Goal: Complete application form

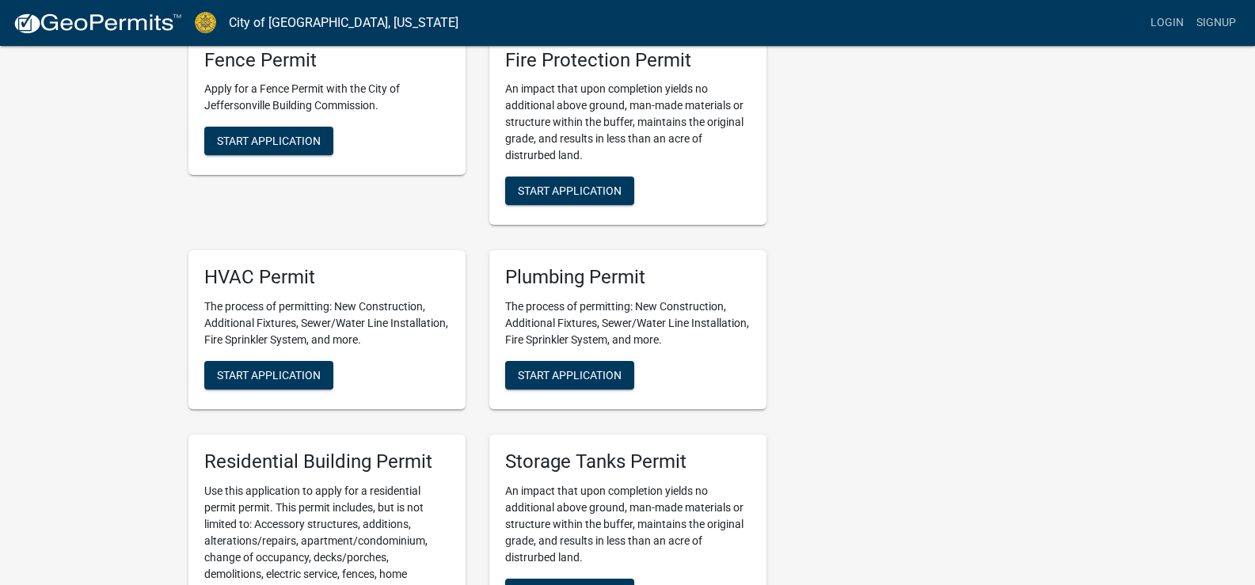
scroll to position [458, 0]
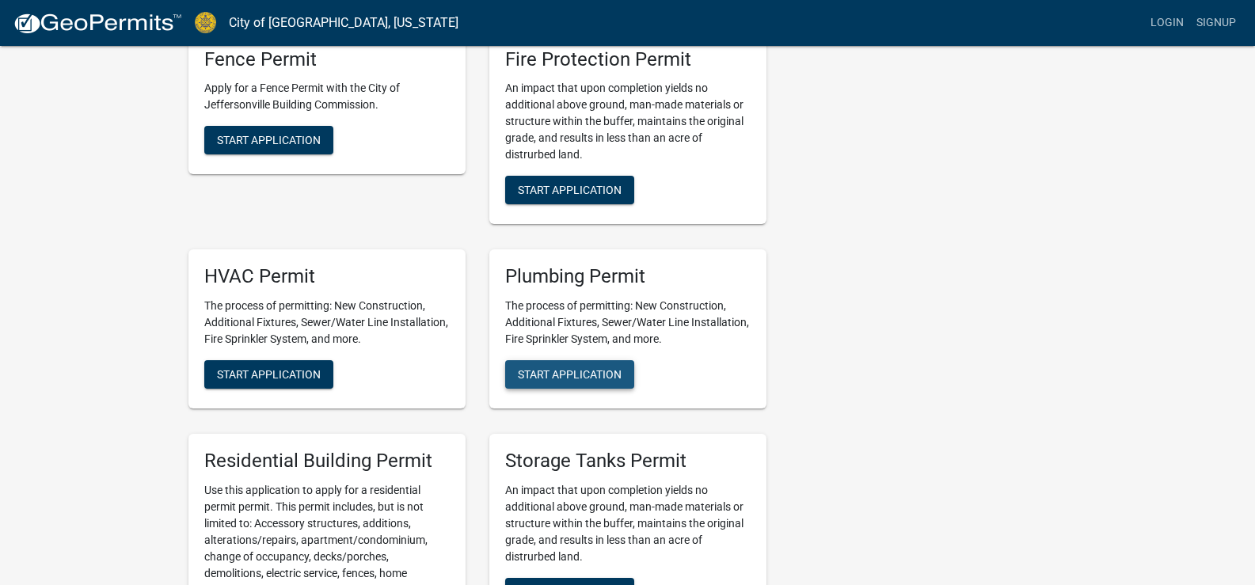
click at [590, 375] on span "Start Application" at bounding box center [570, 374] width 104 height 13
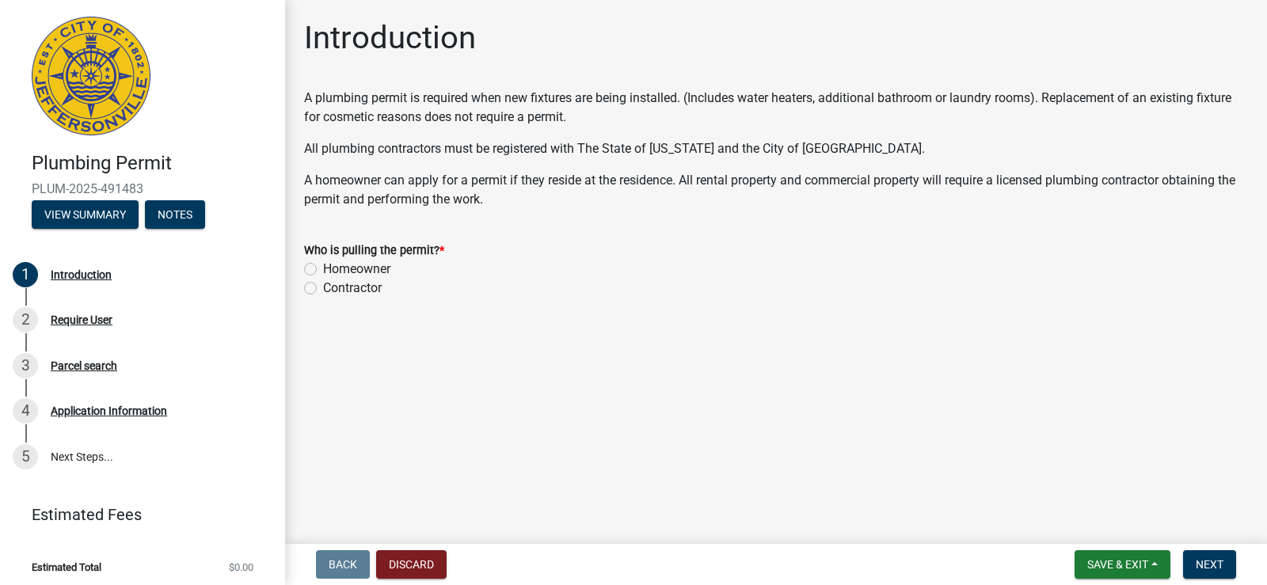
click at [323, 287] on label "Contractor" at bounding box center [352, 288] width 59 height 19
click at [323, 287] on input "Contractor" at bounding box center [328, 284] width 10 height 10
radio input "true"
click at [1213, 565] on span "Next" at bounding box center [1210, 564] width 28 height 13
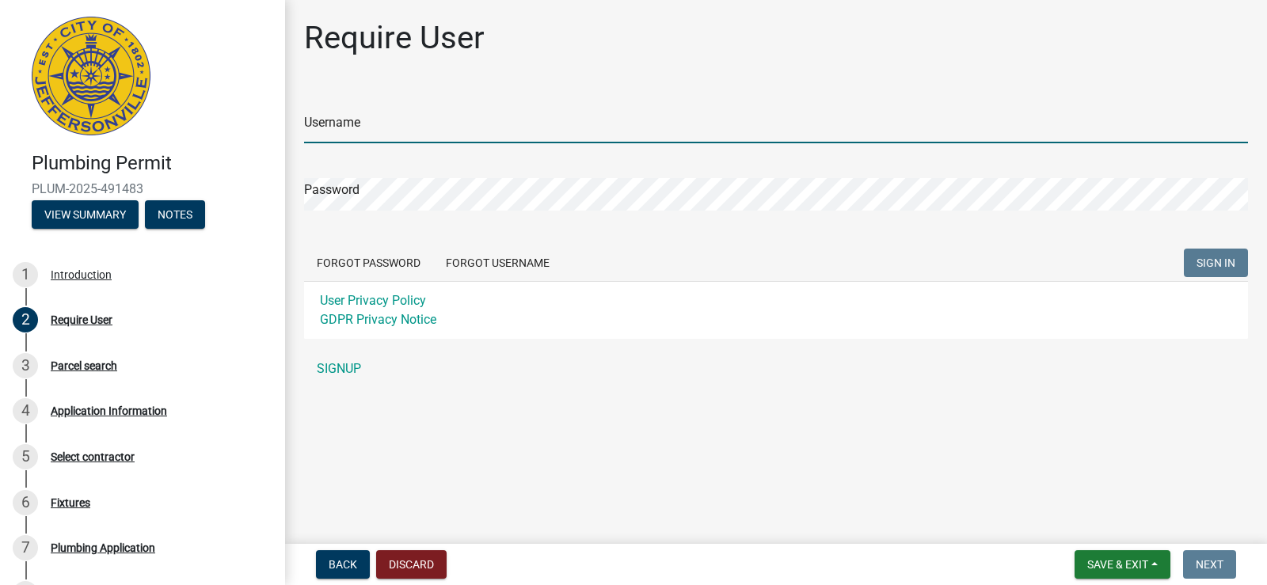
click at [477, 131] on input "Username" at bounding box center [776, 127] width 944 height 32
type input "[EMAIL_ADDRESS][DOMAIN_NAME]"
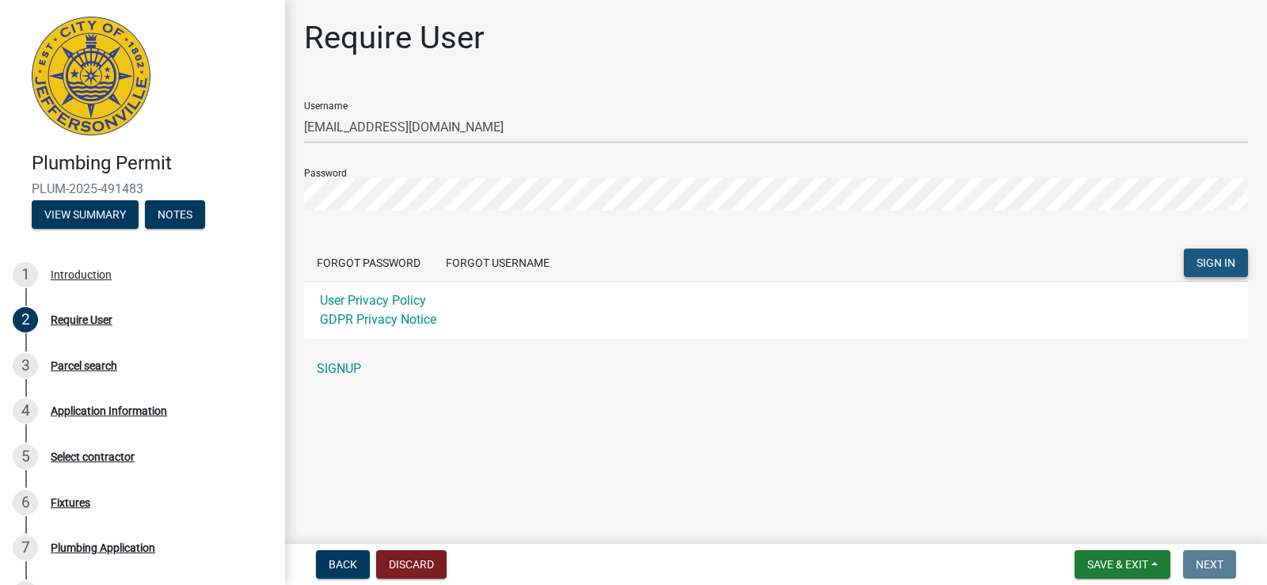
click at [1219, 257] on span "SIGN IN" at bounding box center [1216, 263] width 39 height 13
click at [1224, 262] on span "SIGN IN" at bounding box center [1216, 263] width 39 height 13
click at [1184, 249] on button "SIGN IN" at bounding box center [1216, 263] width 64 height 29
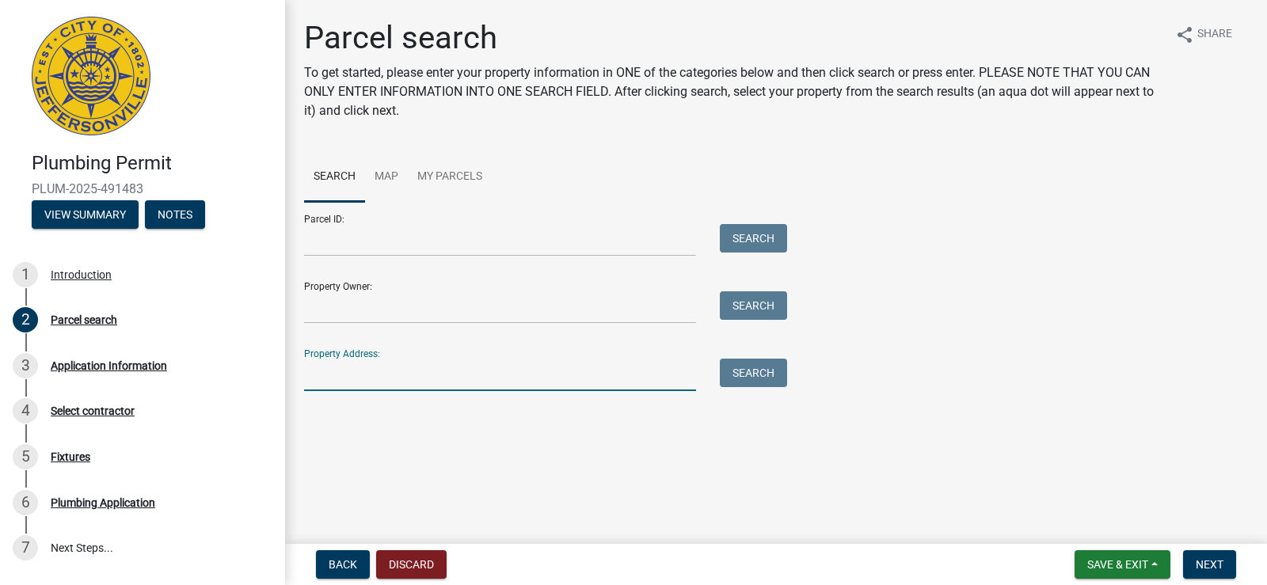
paste input "[STREET_ADDRESS]"
type input "[STREET_ADDRESS]"
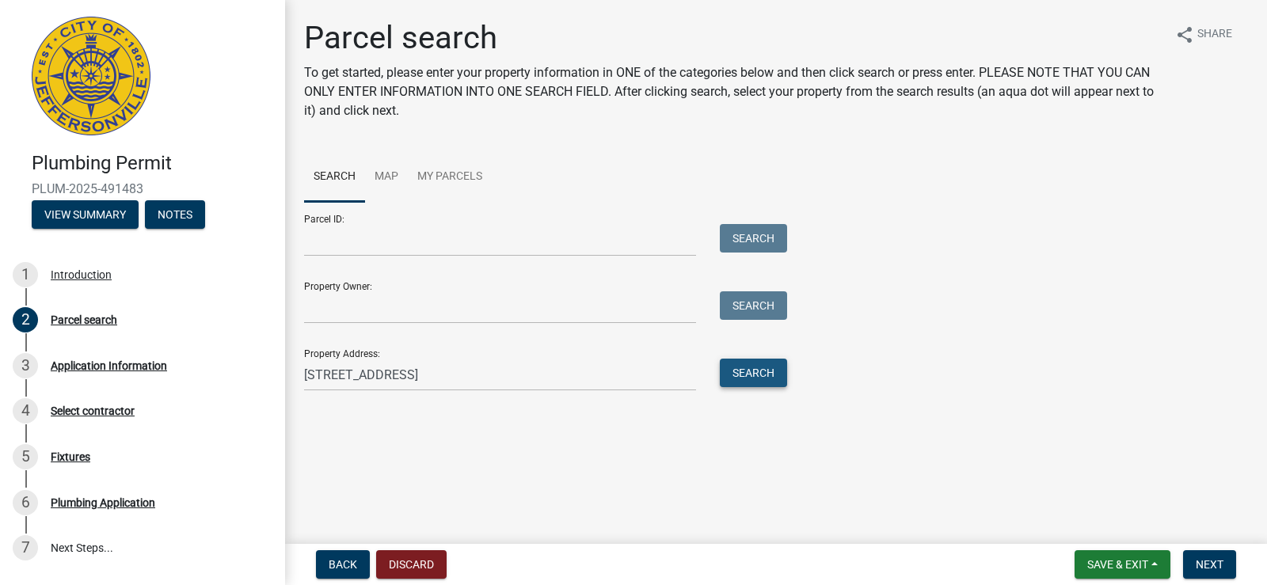
click at [755, 371] on button "Search" at bounding box center [753, 373] width 67 height 29
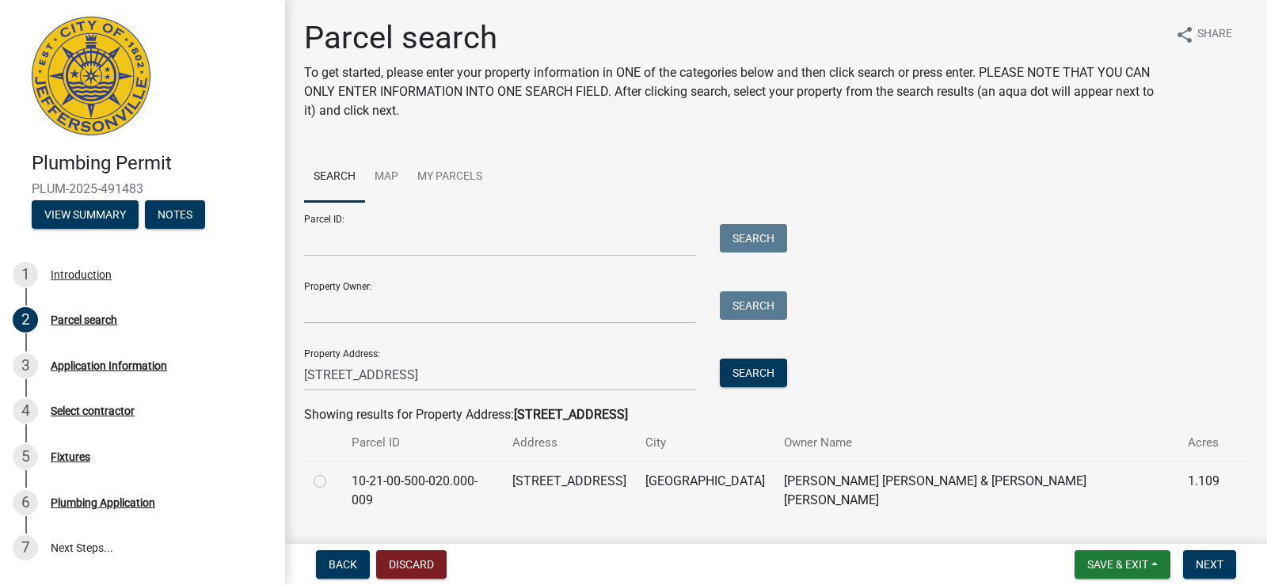
click at [333, 472] on label at bounding box center [333, 472] width 0 height 0
click at [333, 478] on input "radio" at bounding box center [338, 477] width 10 height 10
radio input "true"
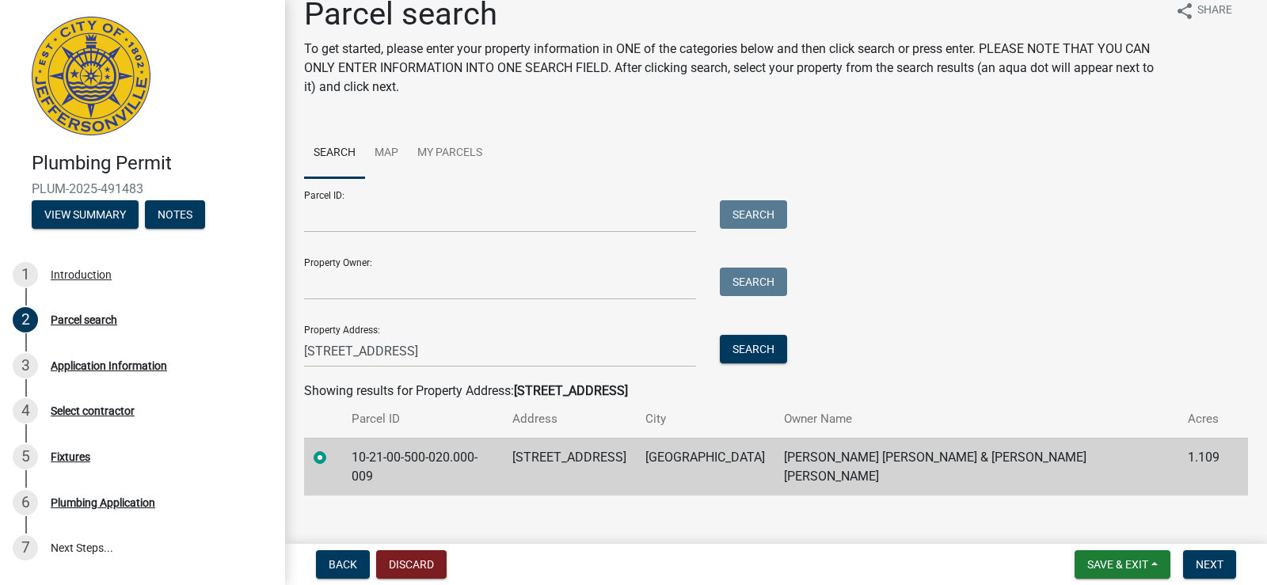
scroll to position [25, 0]
click at [1214, 558] on span "Next" at bounding box center [1210, 564] width 28 height 13
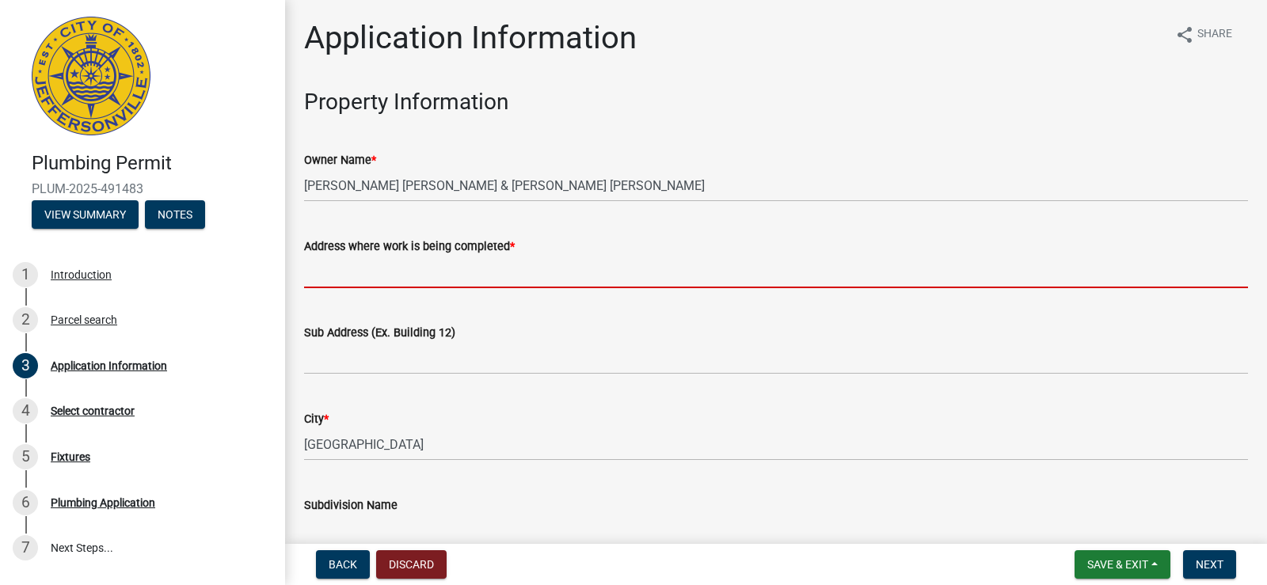
paste input "[STREET_ADDRESS]"
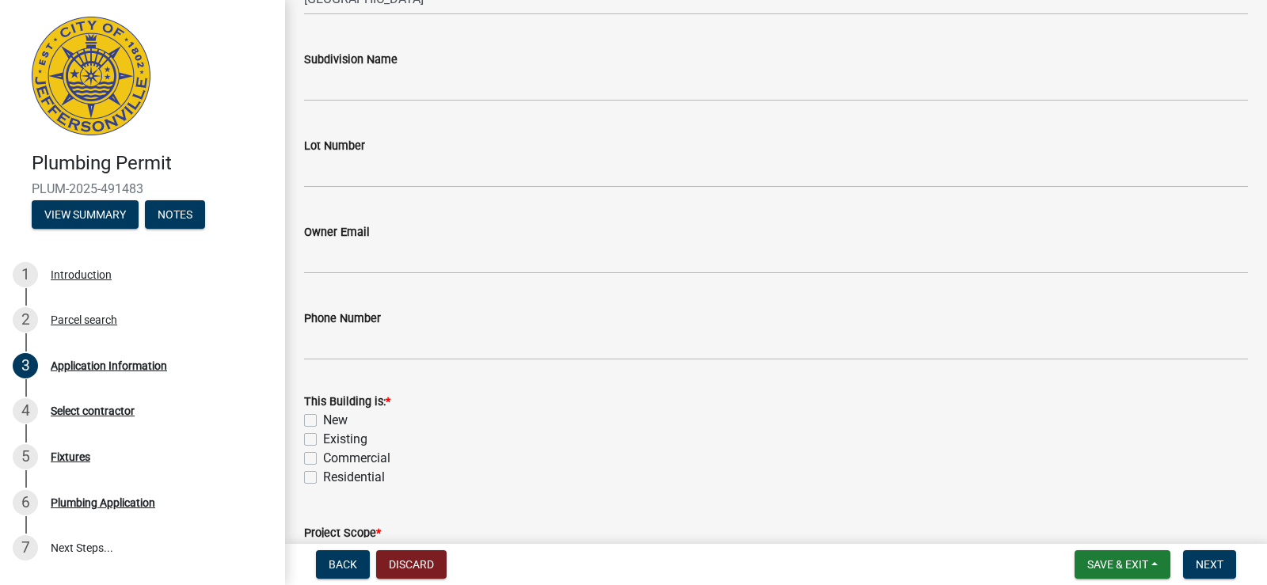
scroll to position [448, 0]
type input "[STREET_ADDRESS]"
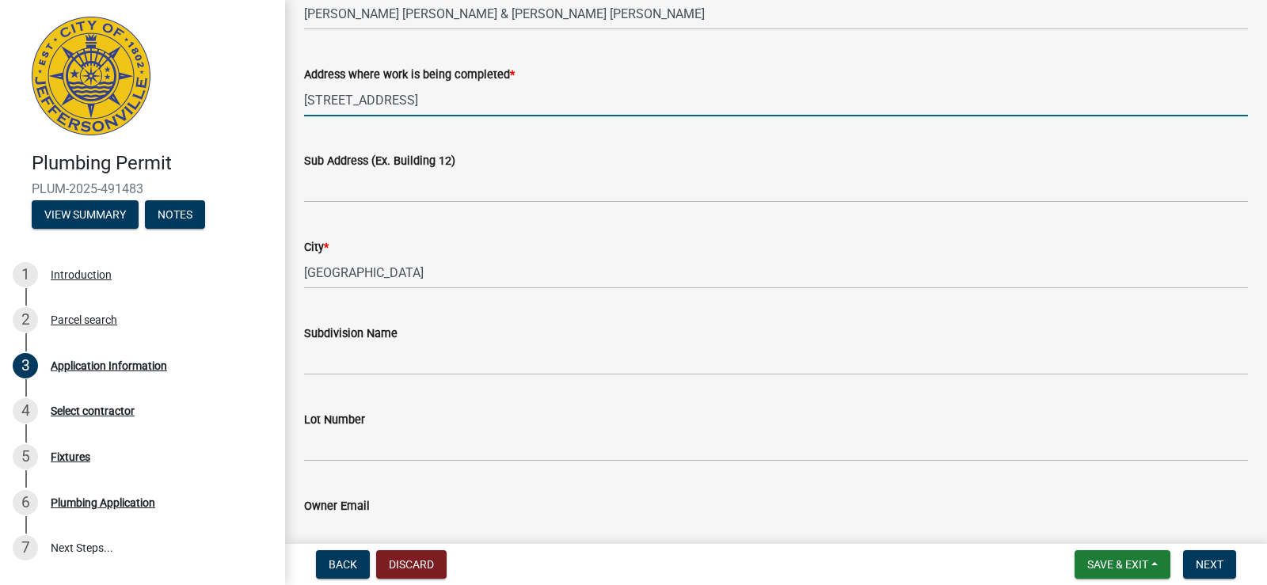
scroll to position [0, 0]
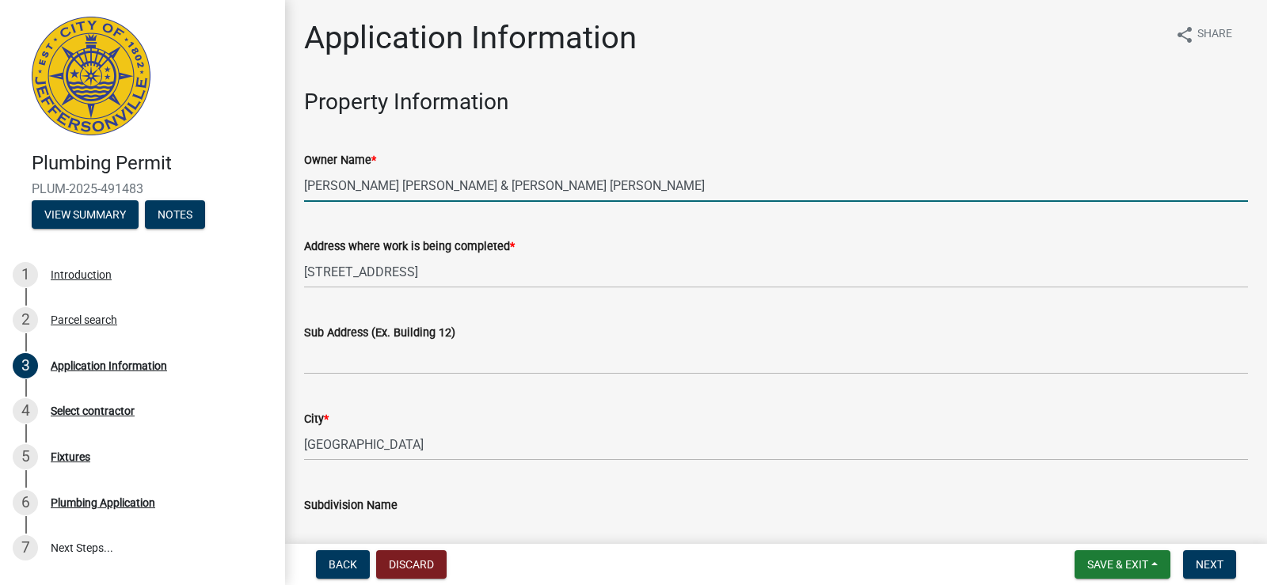
click at [501, 180] on input "[PERSON_NAME] [PERSON_NAME] & [PERSON_NAME] [PERSON_NAME]" at bounding box center [776, 185] width 944 height 32
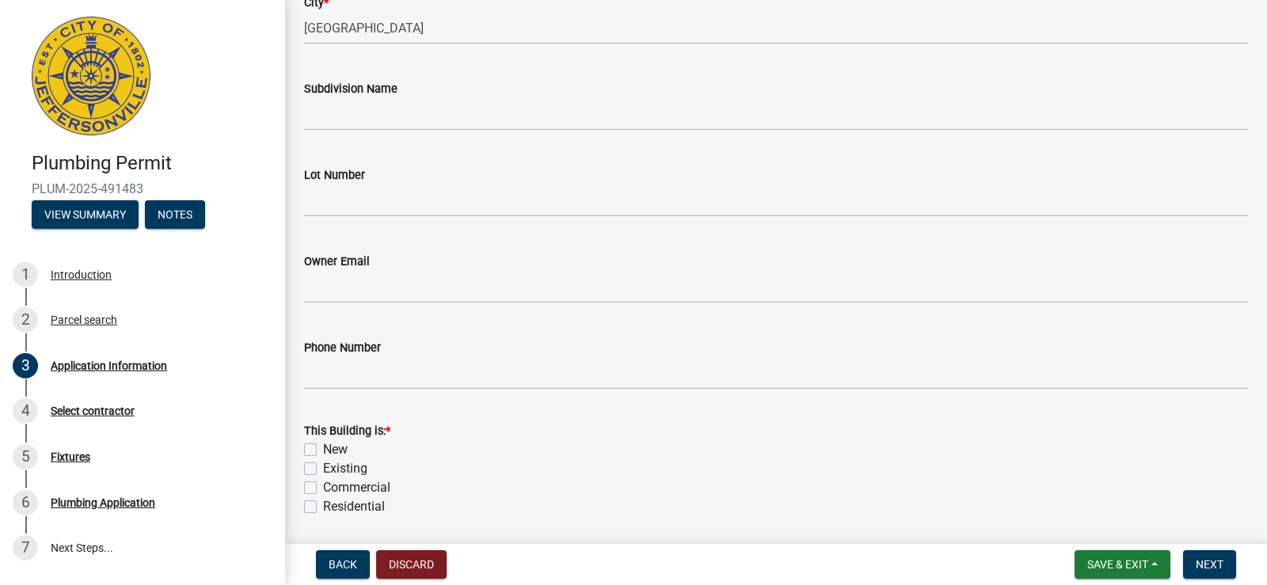
scroll to position [430, 0]
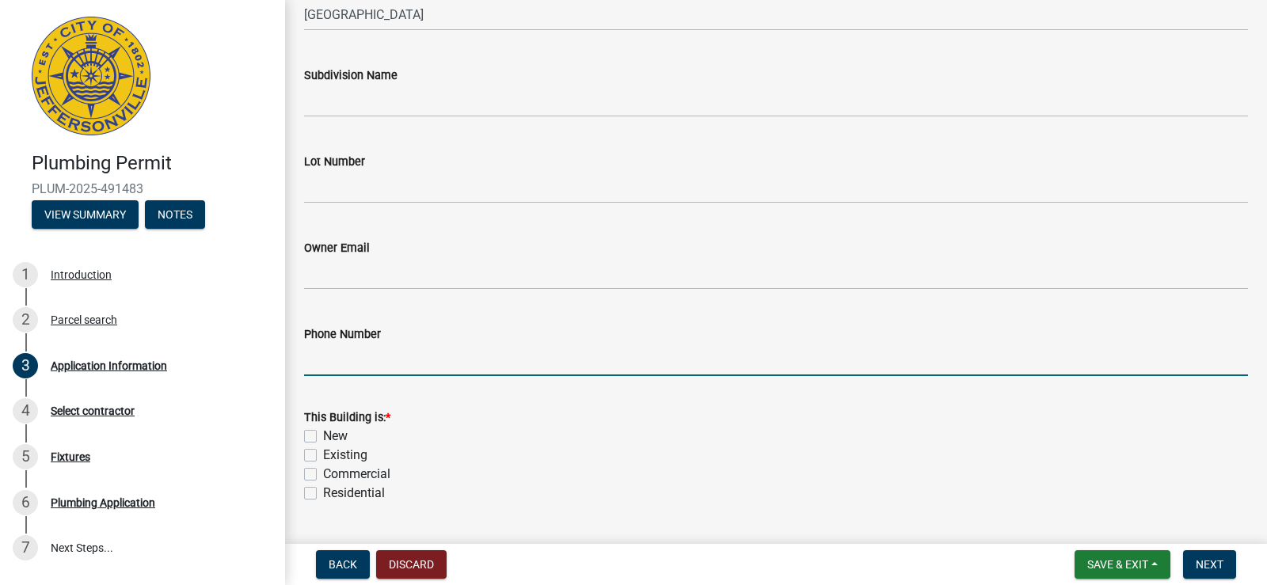
paste input "[PHONE_NUMBER]"
type input "[PHONE_NUMBER]"
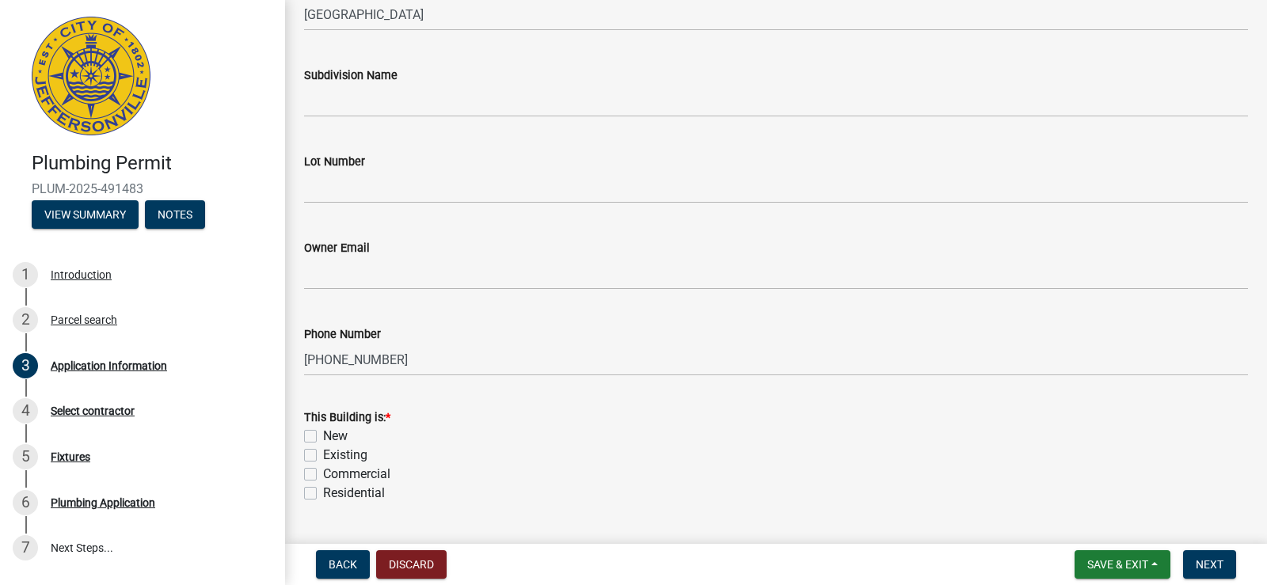
click at [323, 455] on label "Existing" at bounding box center [345, 455] width 44 height 19
click at [323, 455] on input "Existing" at bounding box center [328, 451] width 10 height 10
checkbox input "true"
checkbox input "false"
checkbox input "true"
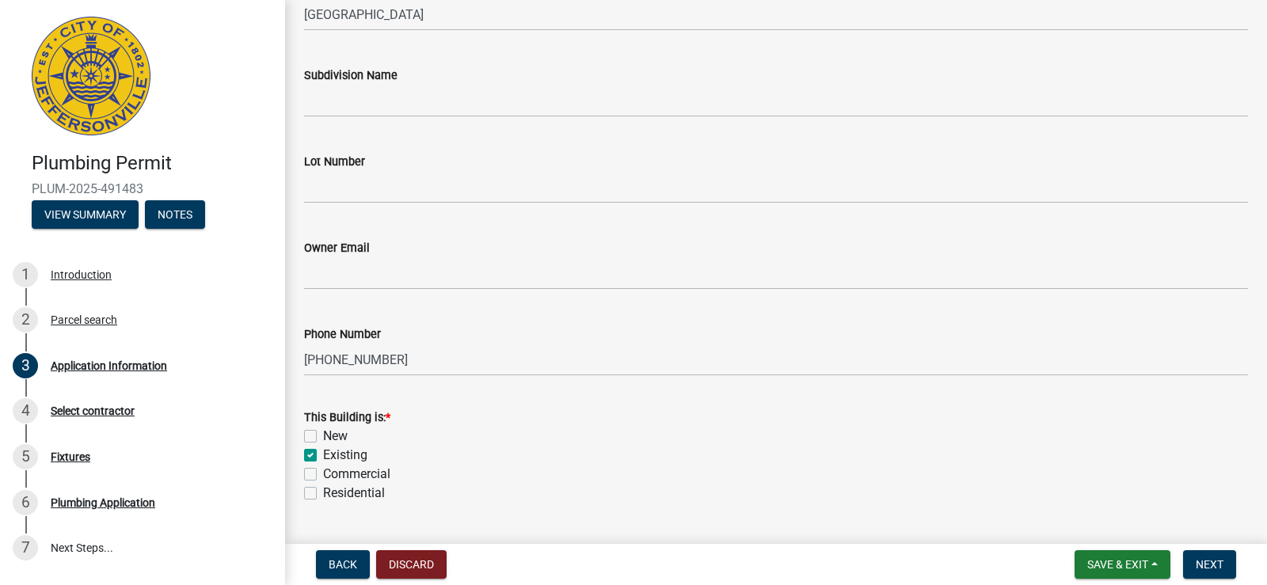
checkbox input "false"
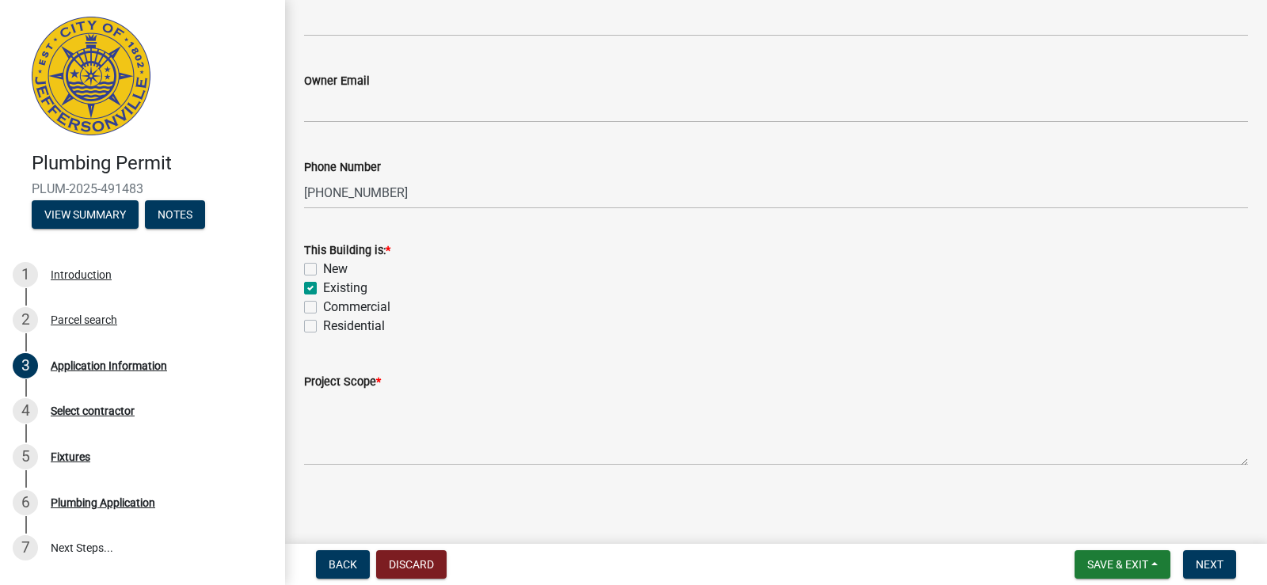
scroll to position [600, 0]
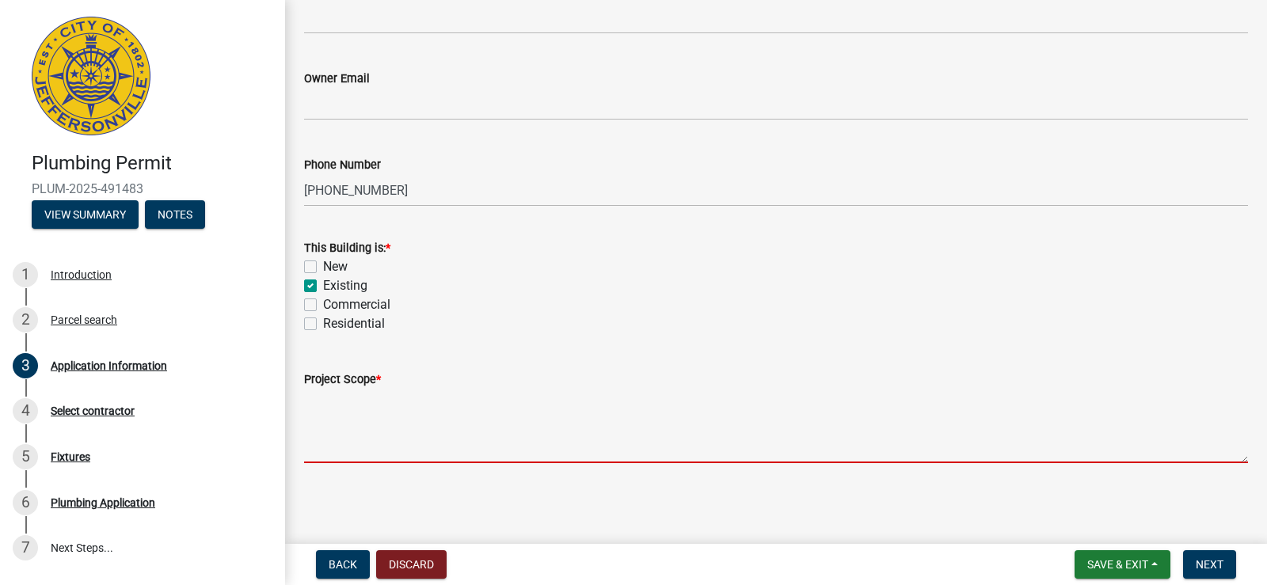
click at [410, 443] on textarea "Project Scope *" at bounding box center [776, 426] width 944 height 74
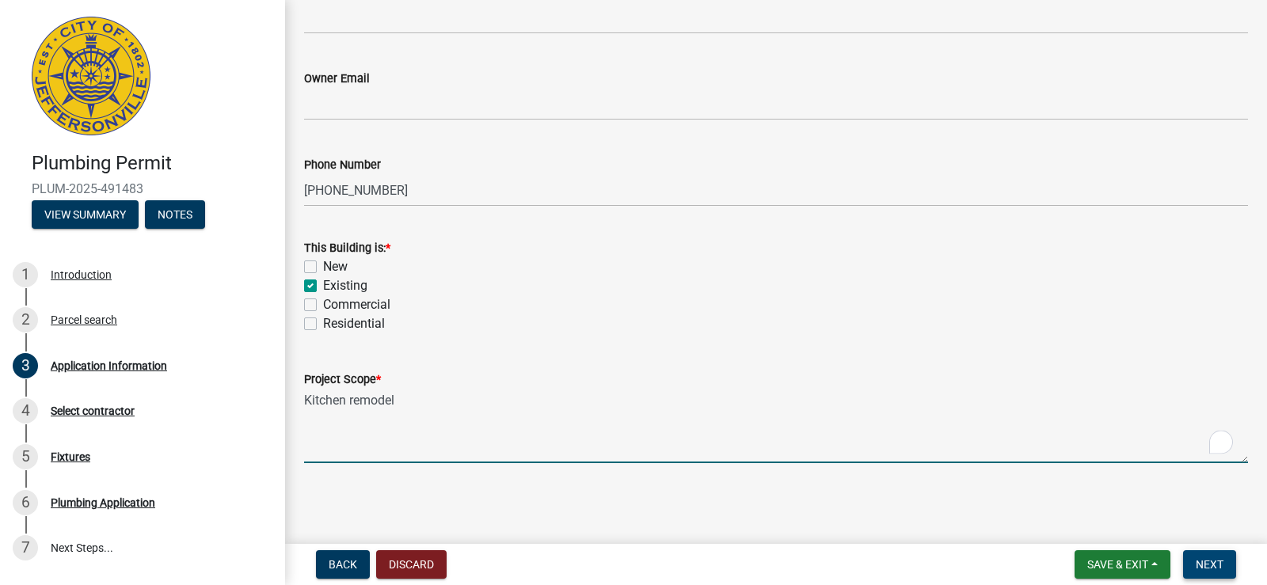
type textarea "Kitchen remodel"
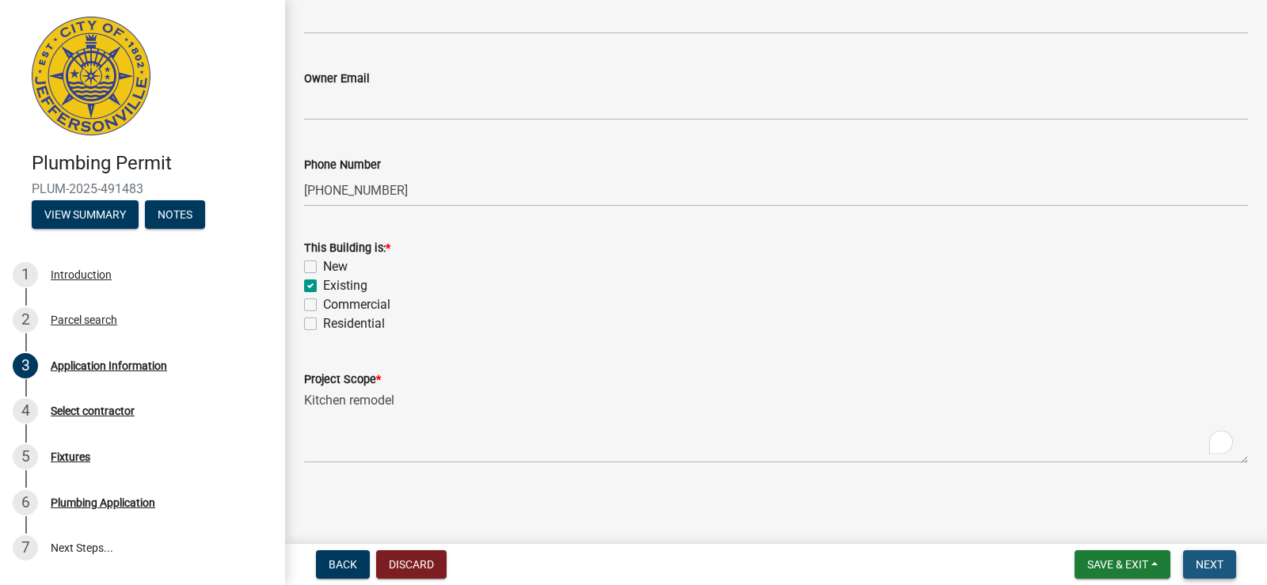
click at [1216, 562] on span "Next" at bounding box center [1210, 564] width 28 height 13
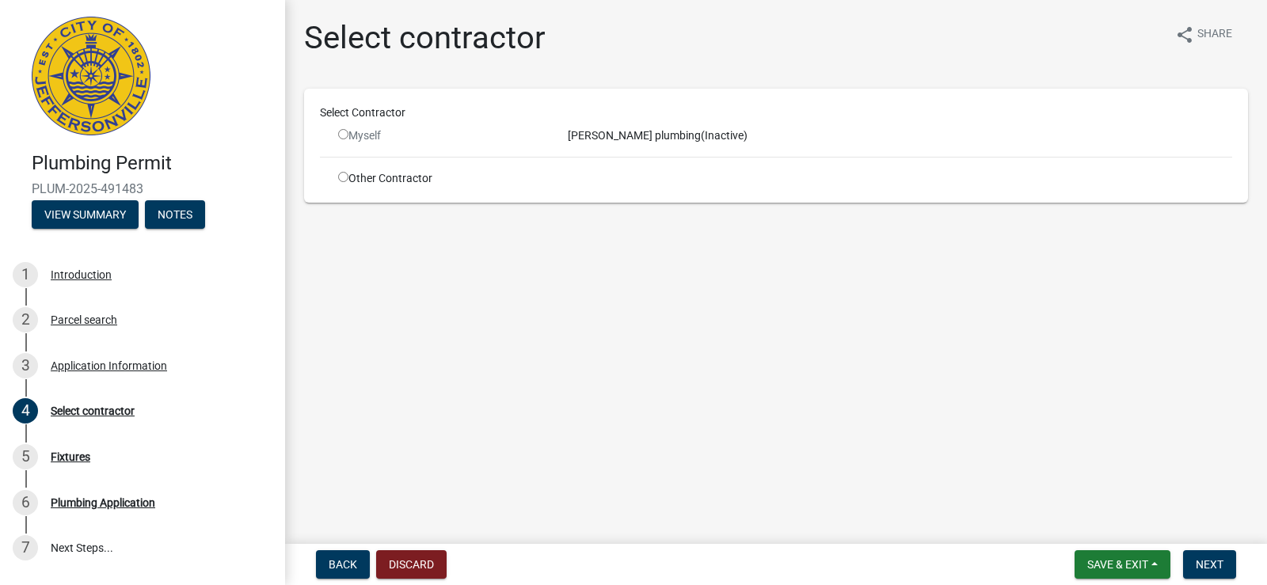
click at [341, 135] on input "radio" at bounding box center [343, 134] width 10 height 10
click at [344, 130] on input "radio" at bounding box center [343, 134] width 10 height 10
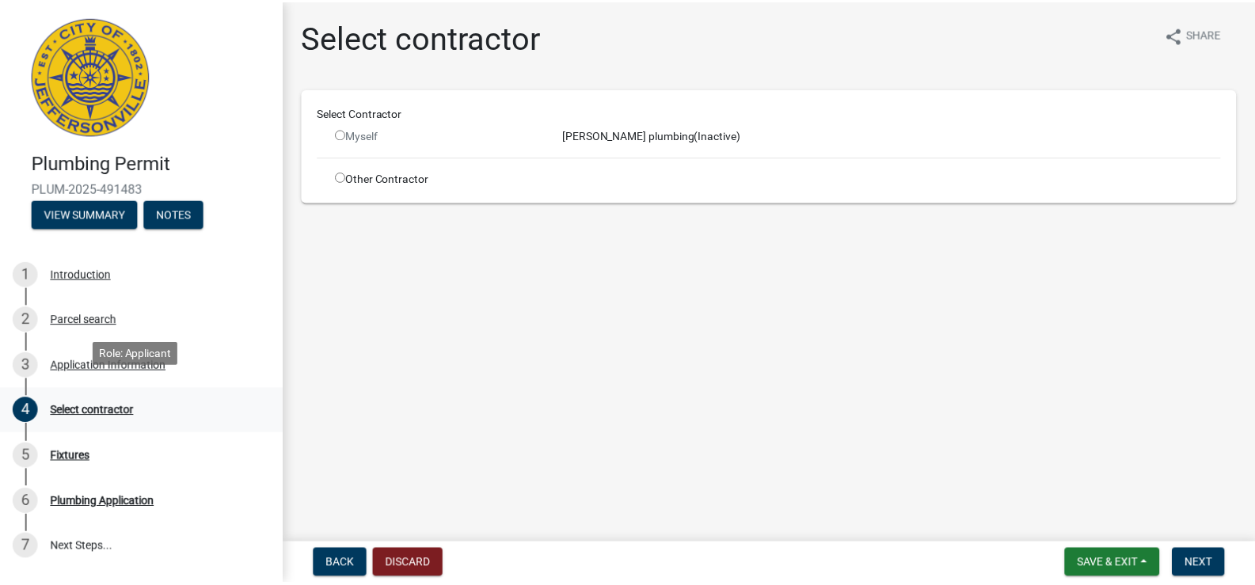
scroll to position [97, 0]
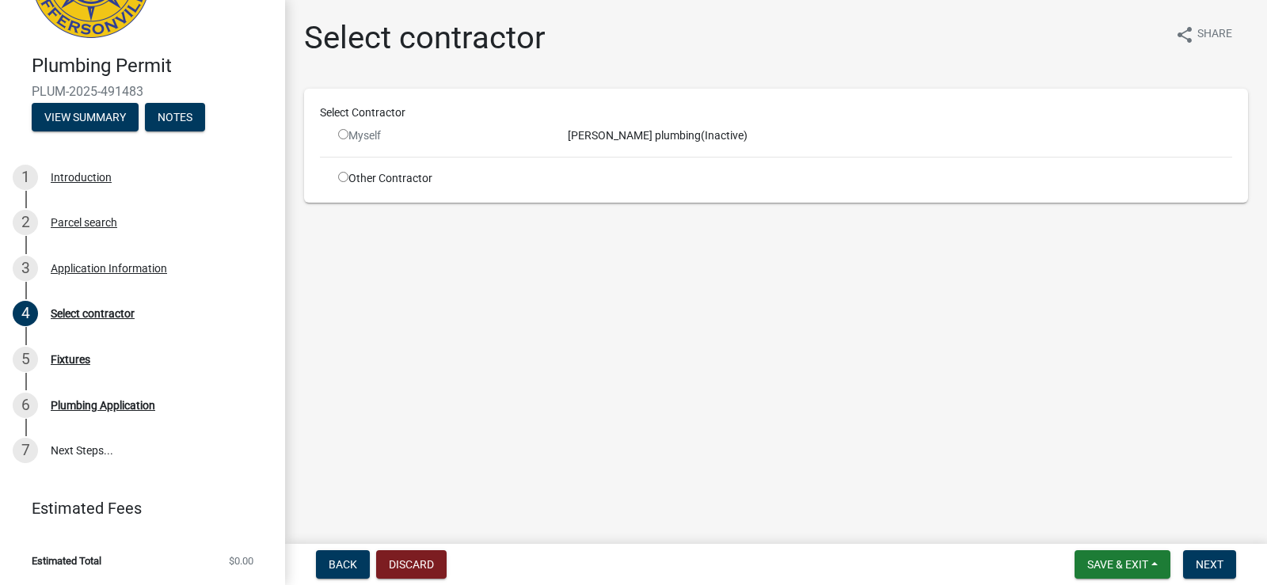
click at [344, 134] on input "radio" at bounding box center [343, 134] width 10 height 10
radio input "false"
click at [78, 359] on div "Fixtures" at bounding box center [71, 359] width 40 height 11
click at [1114, 559] on span "Save & Exit" at bounding box center [1117, 564] width 61 height 13
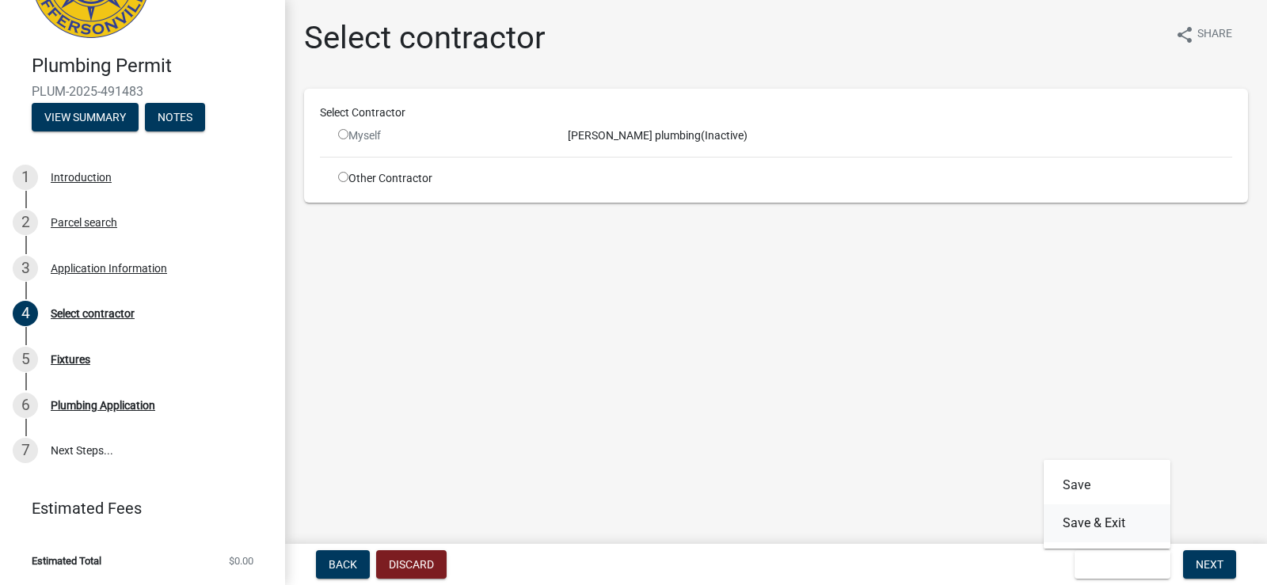
click at [1090, 520] on button "Save & Exit" at bounding box center [1107, 523] width 127 height 38
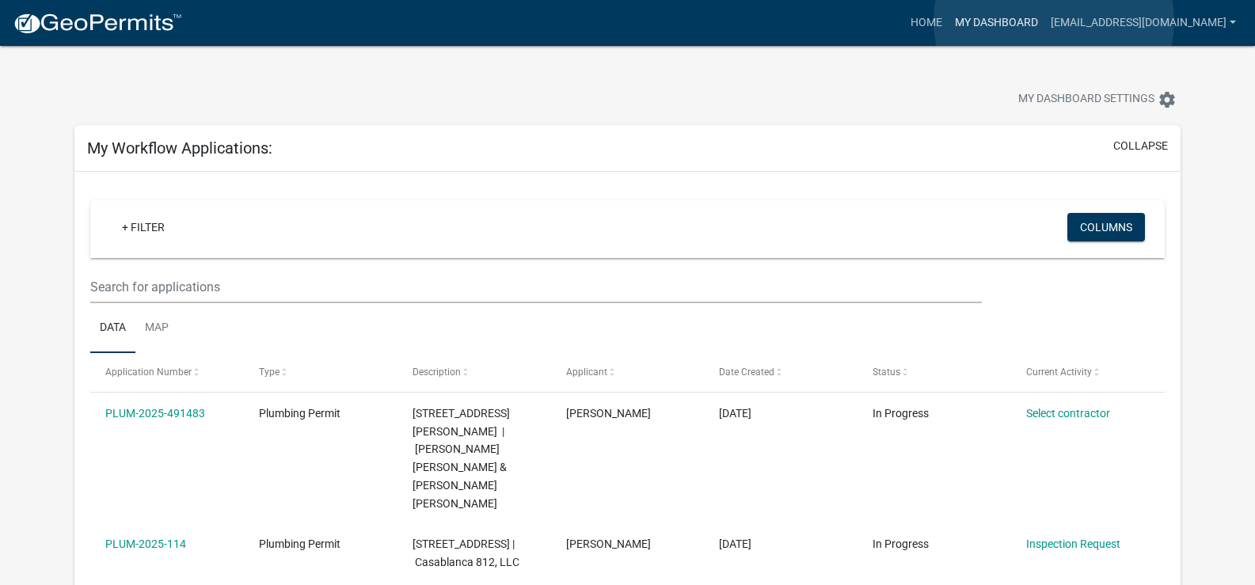
click at [1045, 21] on link "My Dashboard" at bounding box center [997, 23] width 96 height 30
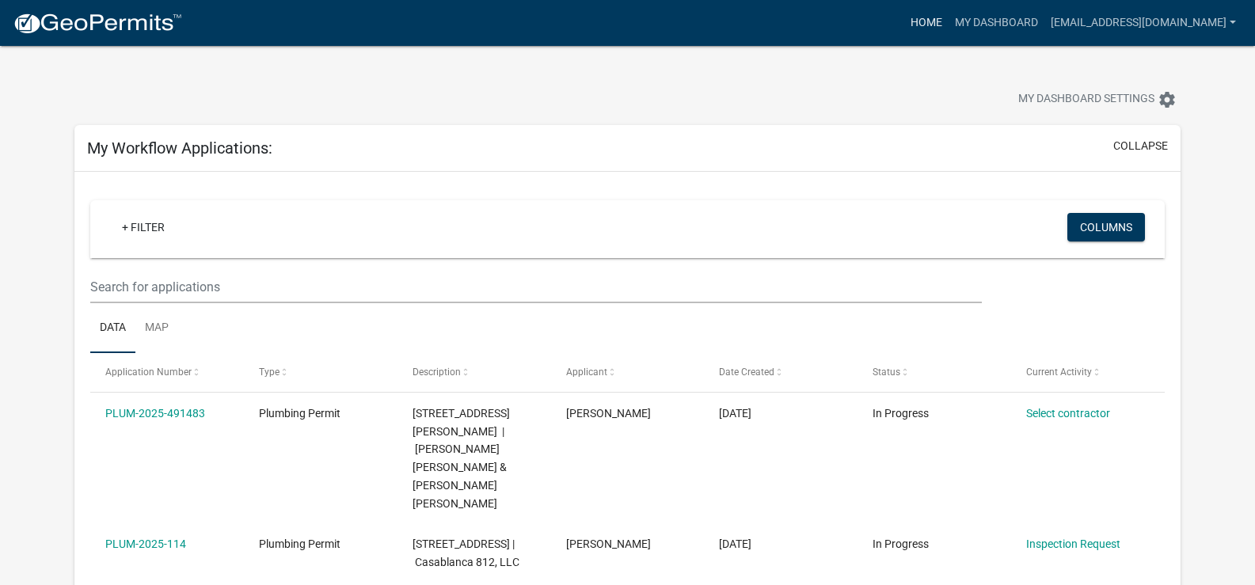
click at [949, 19] on link "Home" at bounding box center [926, 23] width 44 height 30
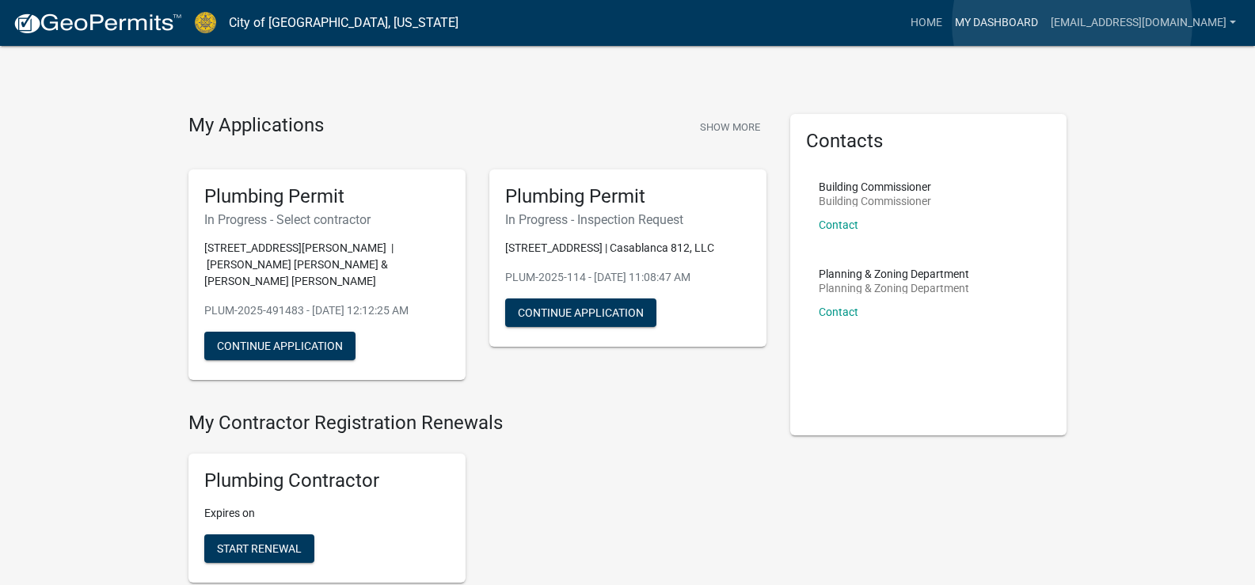
click at [1045, 24] on link "My Dashboard" at bounding box center [997, 23] width 96 height 30
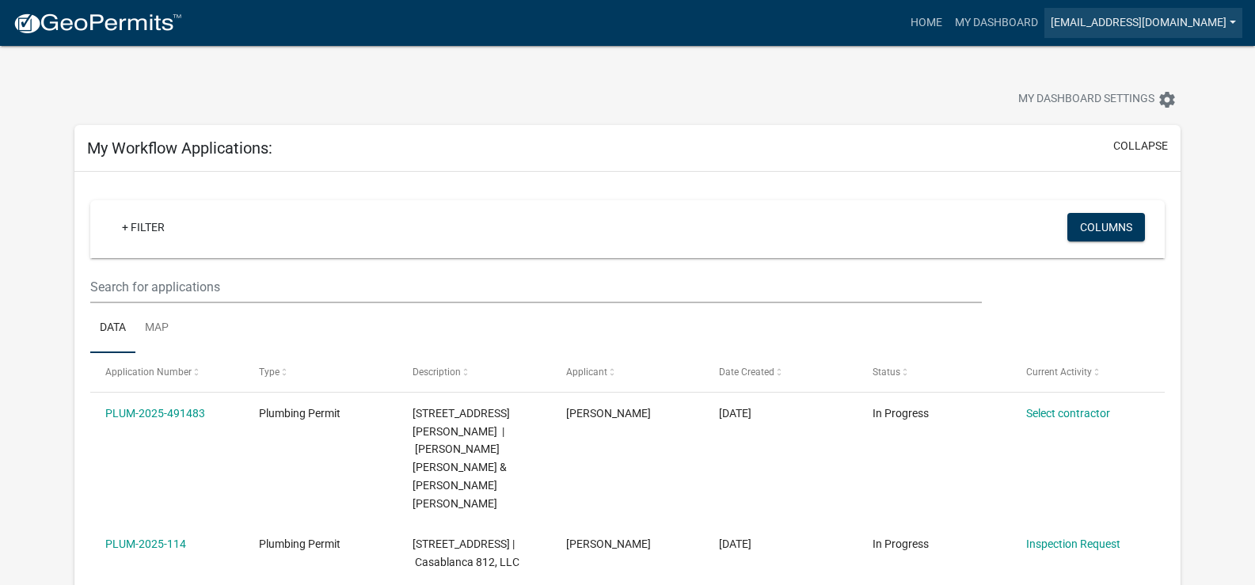
click at [1189, 26] on link "[EMAIL_ADDRESS][DOMAIN_NAME]" at bounding box center [1144, 23] width 198 height 30
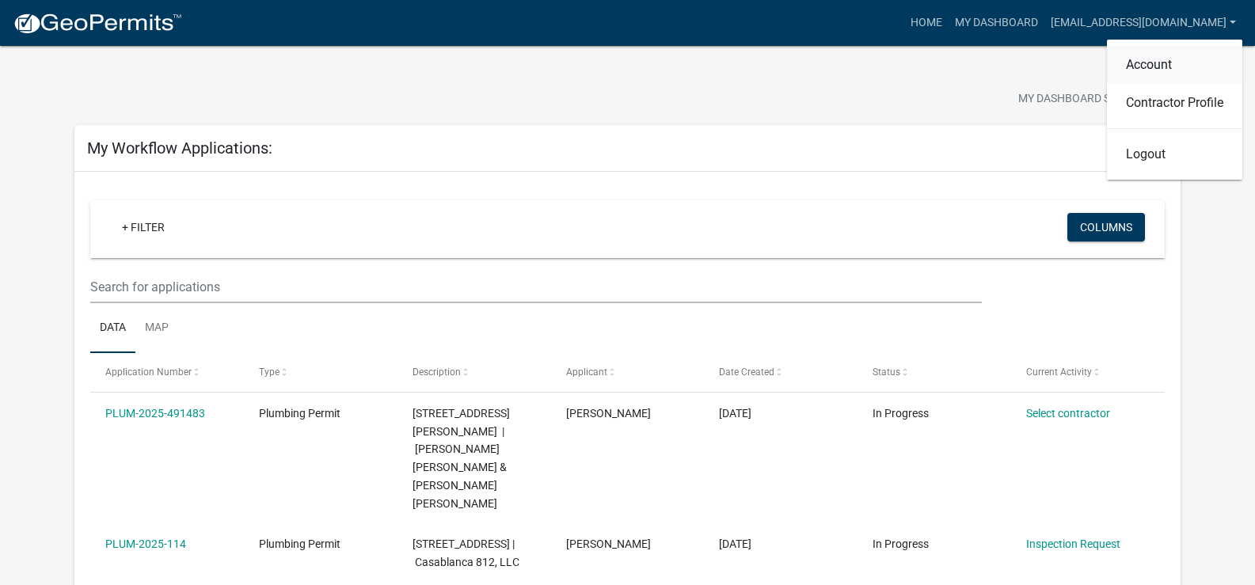
click at [1164, 58] on link "Account" at bounding box center [1174, 65] width 135 height 38
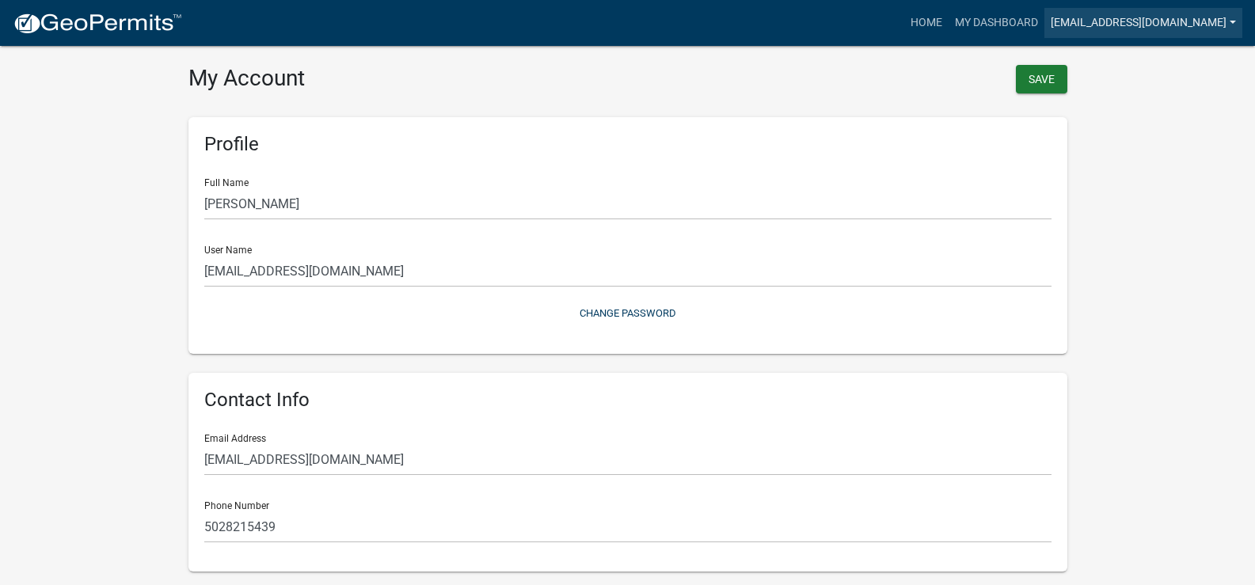
click at [1229, 25] on link "[EMAIL_ADDRESS][DOMAIN_NAME]" at bounding box center [1144, 23] width 198 height 30
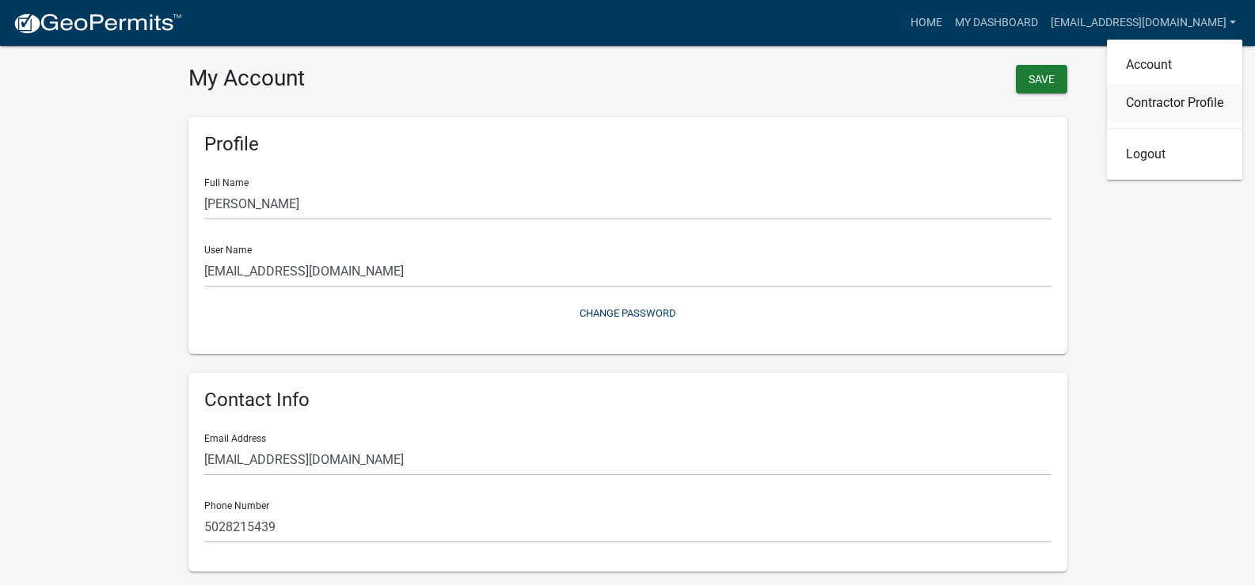
click at [1160, 101] on link "Contractor Profile" at bounding box center [1174, 103] width 135 height 38
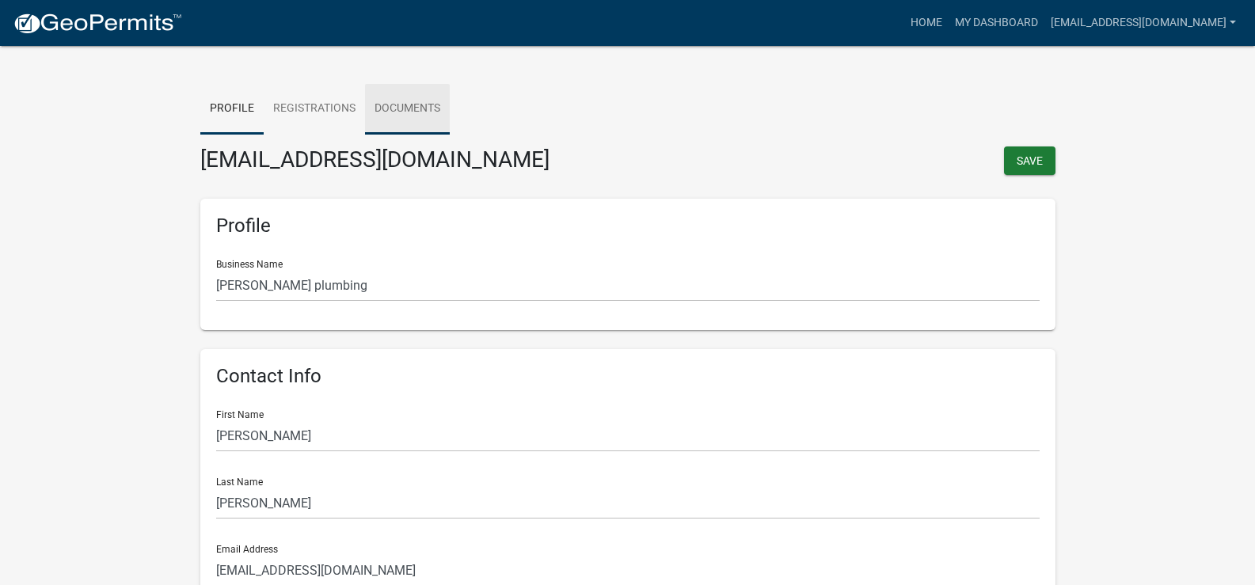
click at [418, 113] on link "Documents" at bounding box center [407, 109] width 85 height 51
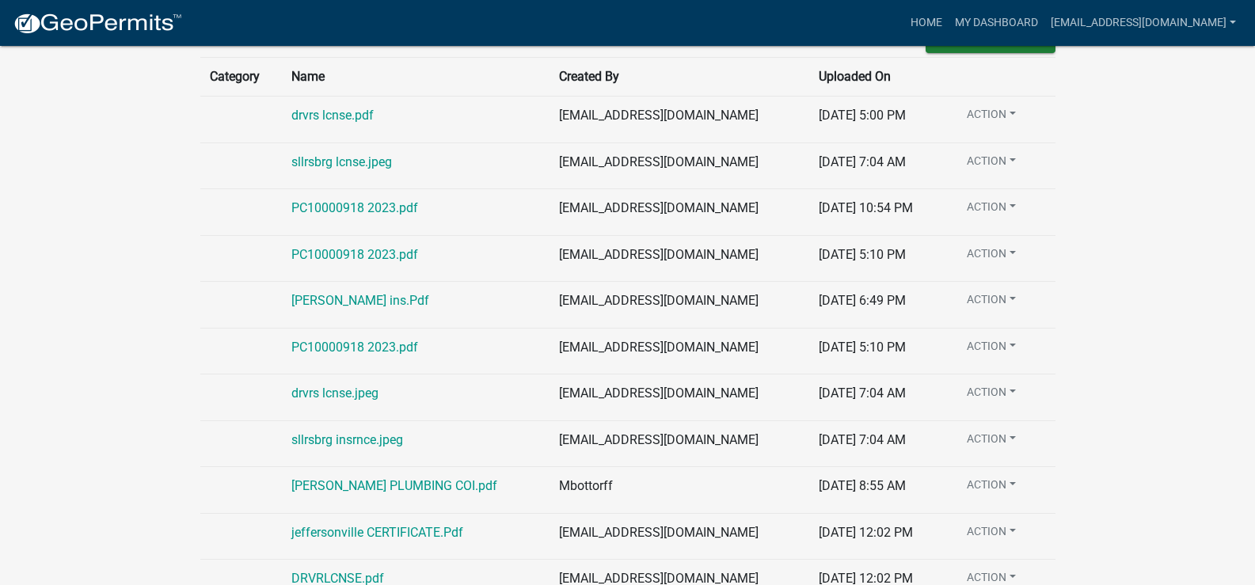
scroll to position [143, 0]
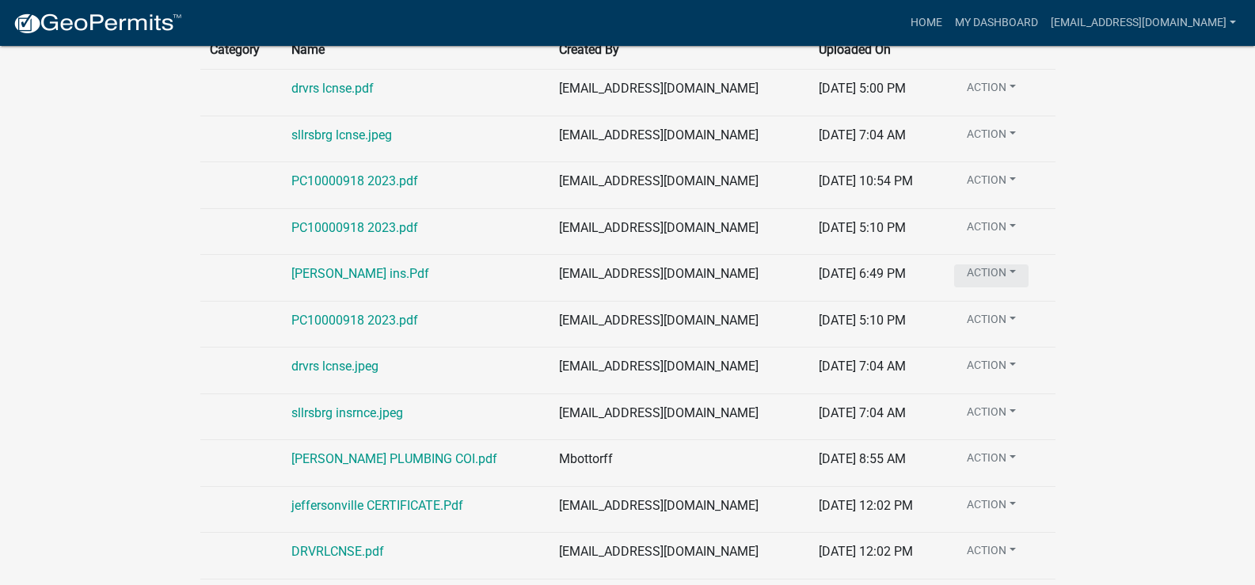
click at [975, 272] on button "Action" at bounding box center [991, 276] width 74 height 23
click at [1075, 265] on div "Profile Registrations Documents Upload Document Category Name Created By Upload…" at bounding box center [628, 273] width 903 height 795
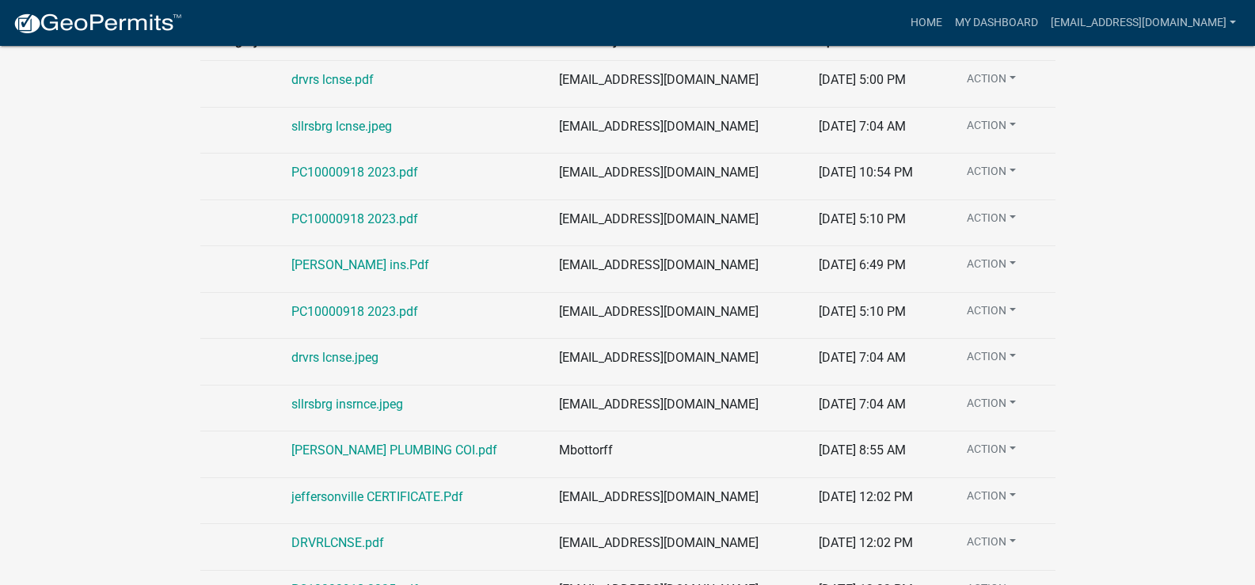
scroll to position [153, 0]
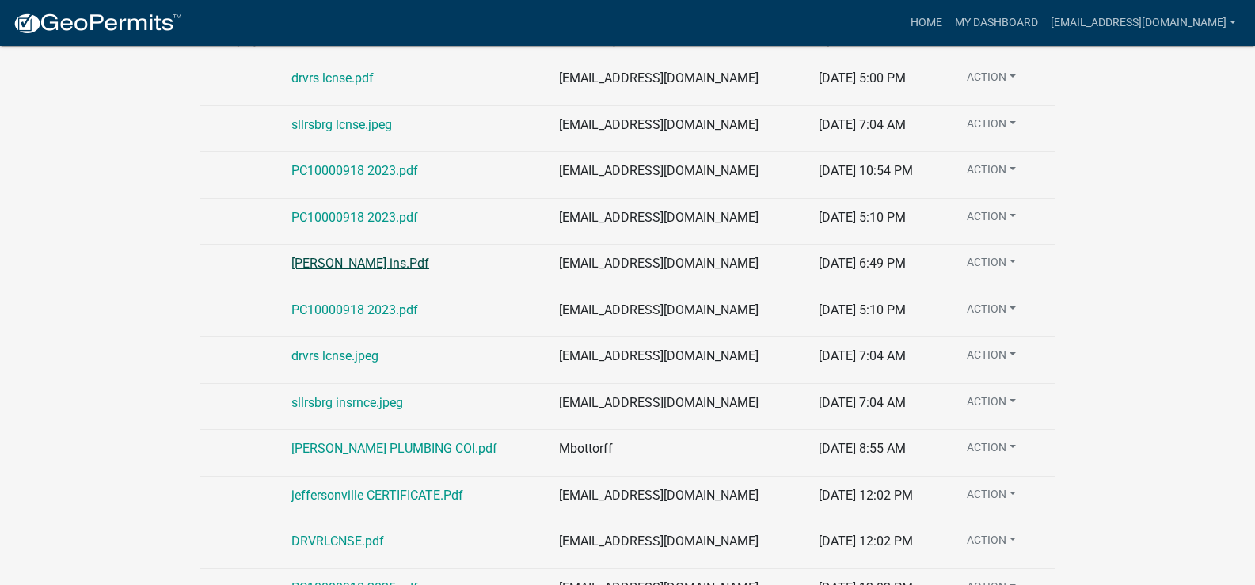
click at [330, 267] on link "[PERSON_NAME] ins.Pdf" at bounding box center [360, 263] width 138 height 15
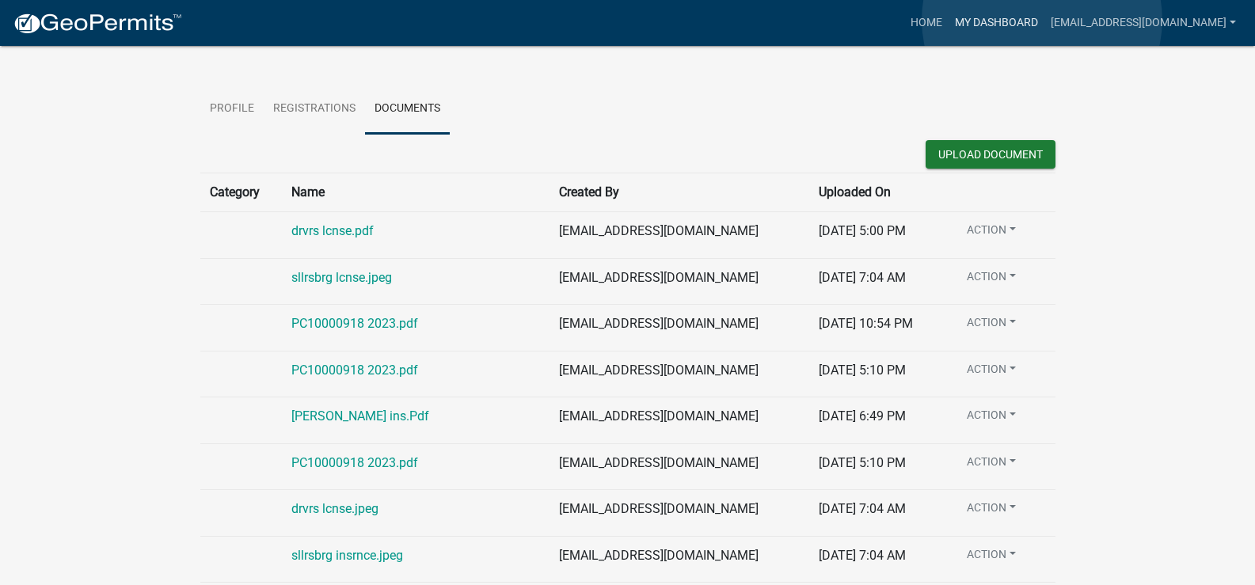
click at [1042, 20] on link "My Dashboard" at bounding box center [997, 23] width 96 height 30
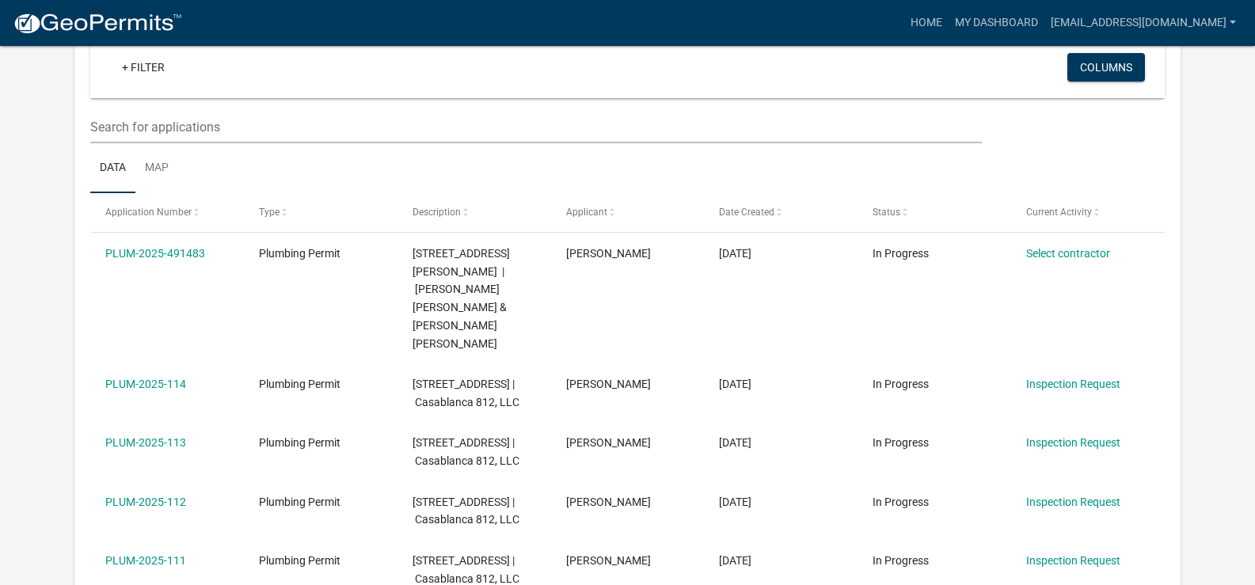
scroll to position [145, 0]
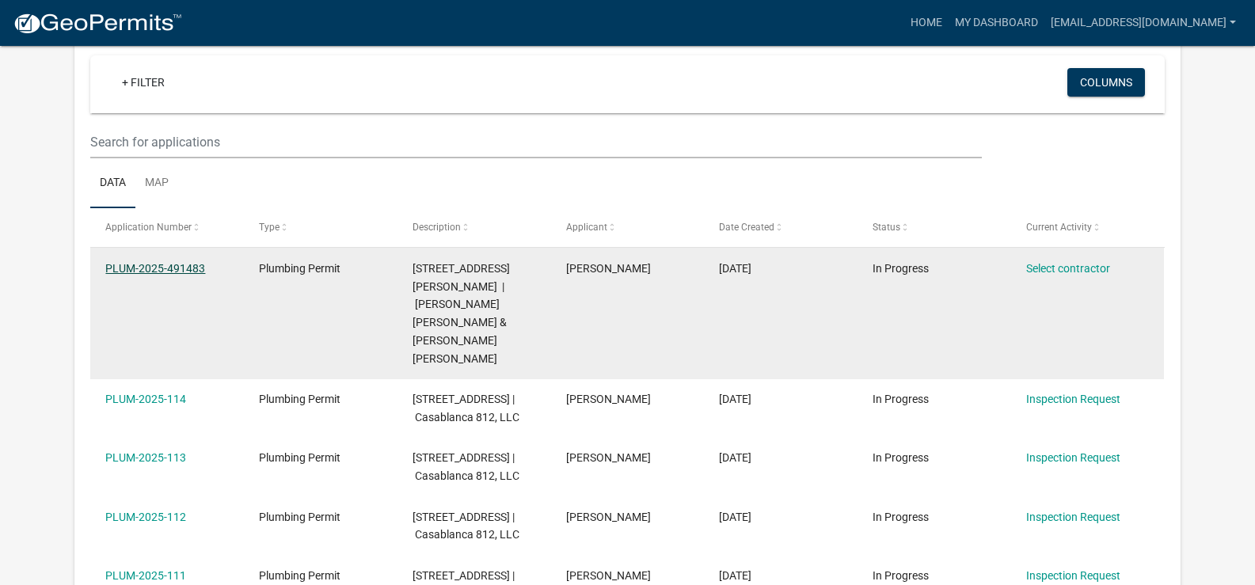
click at [161, 263] on link "PLUM-2025-491483" at bounding box center [155, 268] width 100 height 13
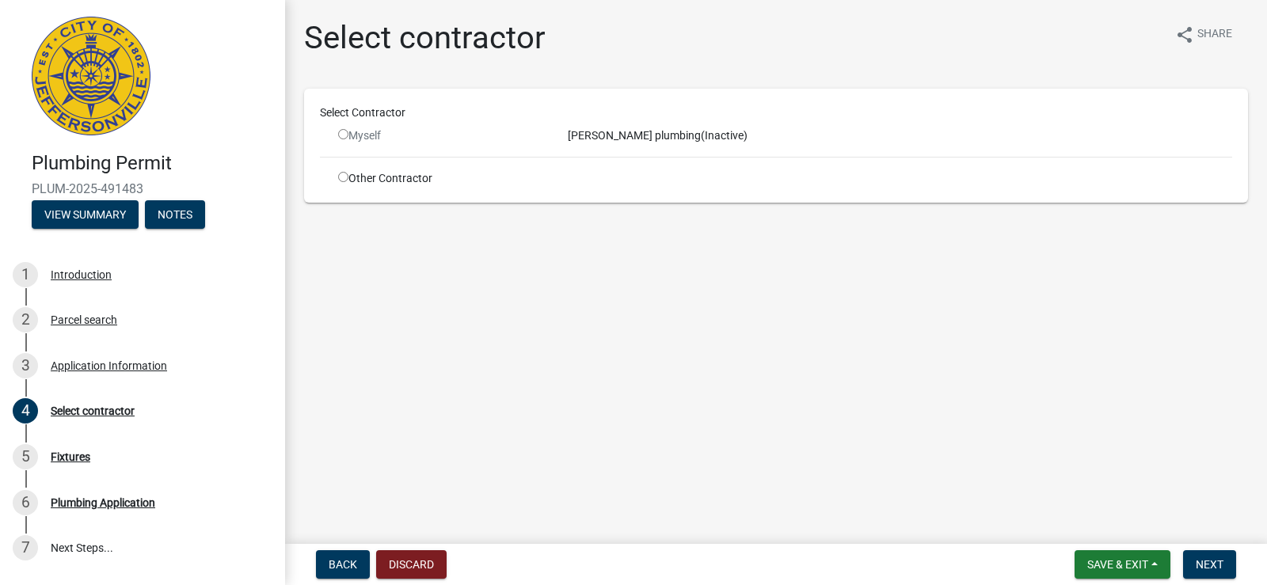
click at [342, 179] on input "radio" at bounding box center [343, 177] width 10 height 10
radio input "true"
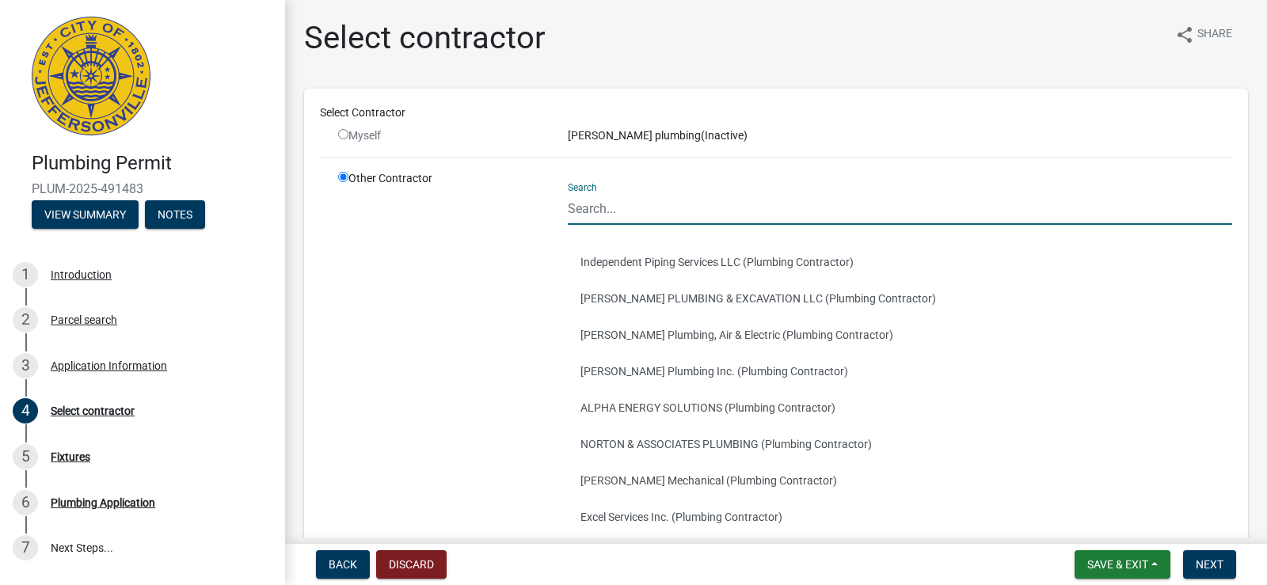
click at [710, 216] on input "Search" at bounding box center [900, 208] width 664 height 32
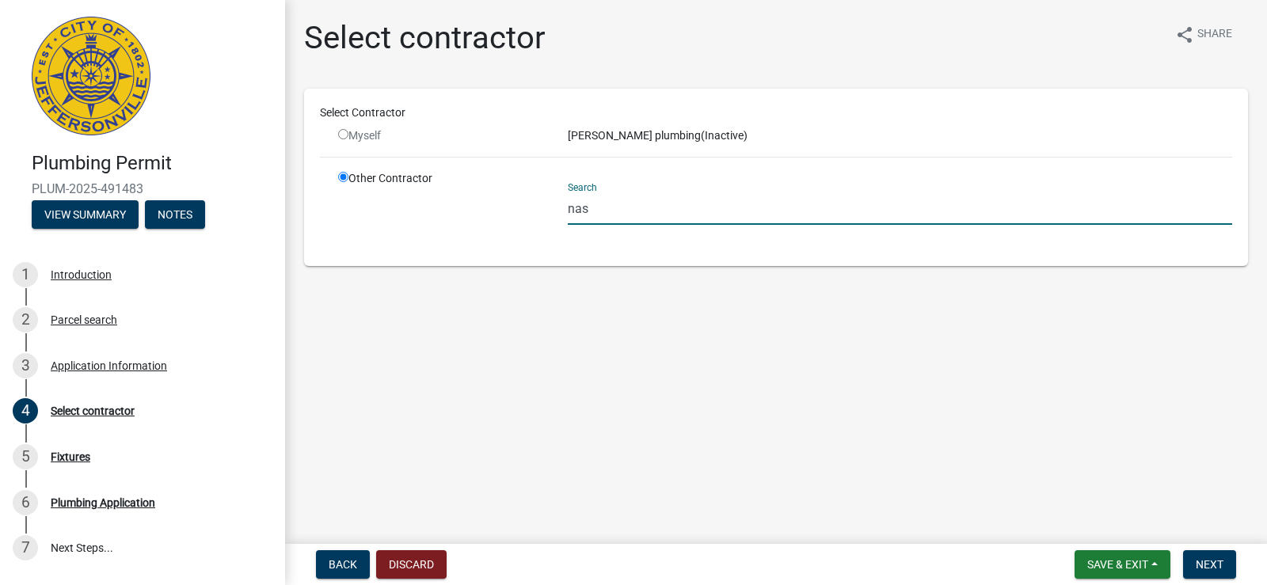
type input "nas"
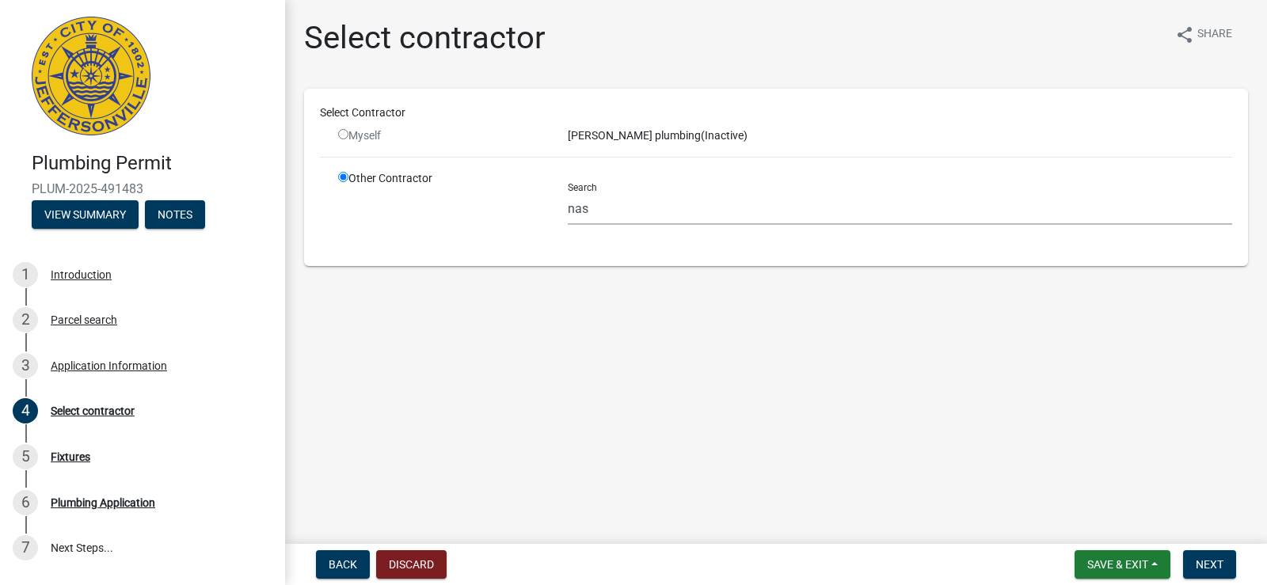
click at [343, 135] on input "radio" at bounding box center [343, 134] width 10 height 10
radio input "false"
radio input "true"
click at [343, 135] on input "radio" at bounding box center [343, 134] width 10 height 10
radio input "false"
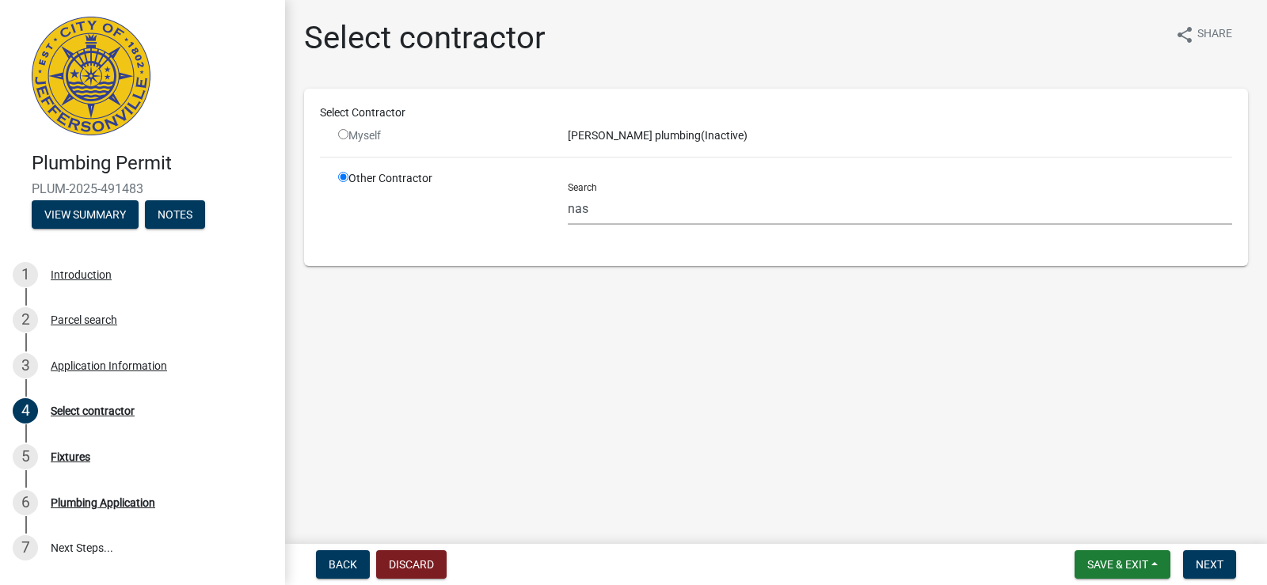
radio input "true"
click at [343, 135] on input "radio" at bounding box center [343, 134] width 10 height 10
radio input "false"
radio input "true"
click at [343, 135] on input "radio" at bounding box center [343, 134] width 10 height 10
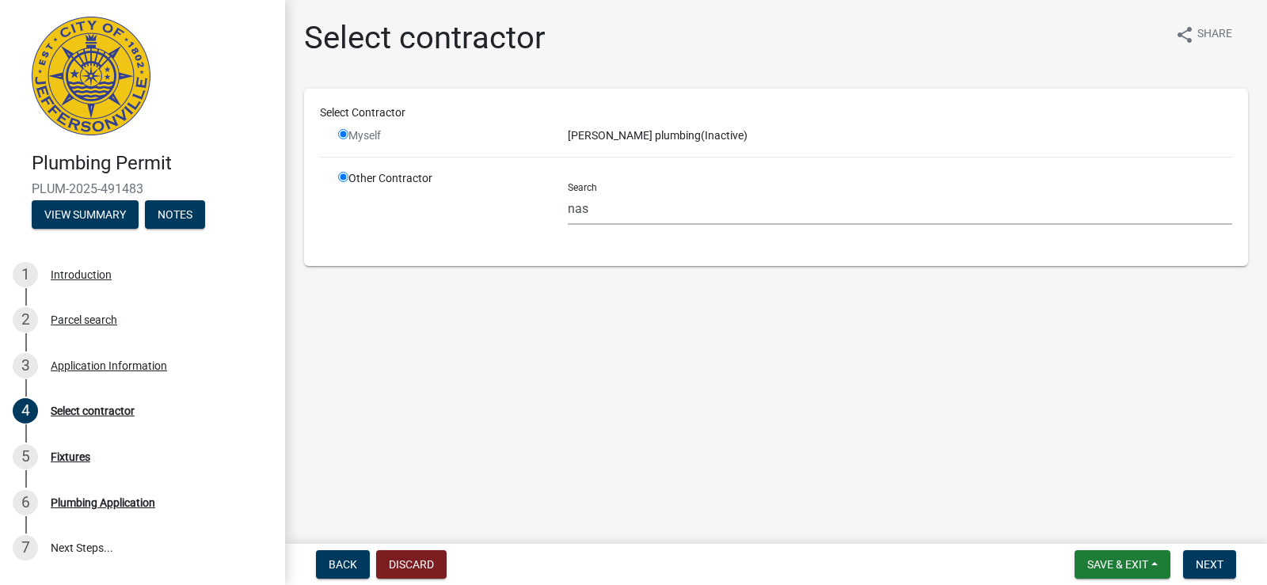
radio input "false"
radio input "true"
click at [342, 177] on input "radio" at bounding box center [343, 177] width 10 height 10
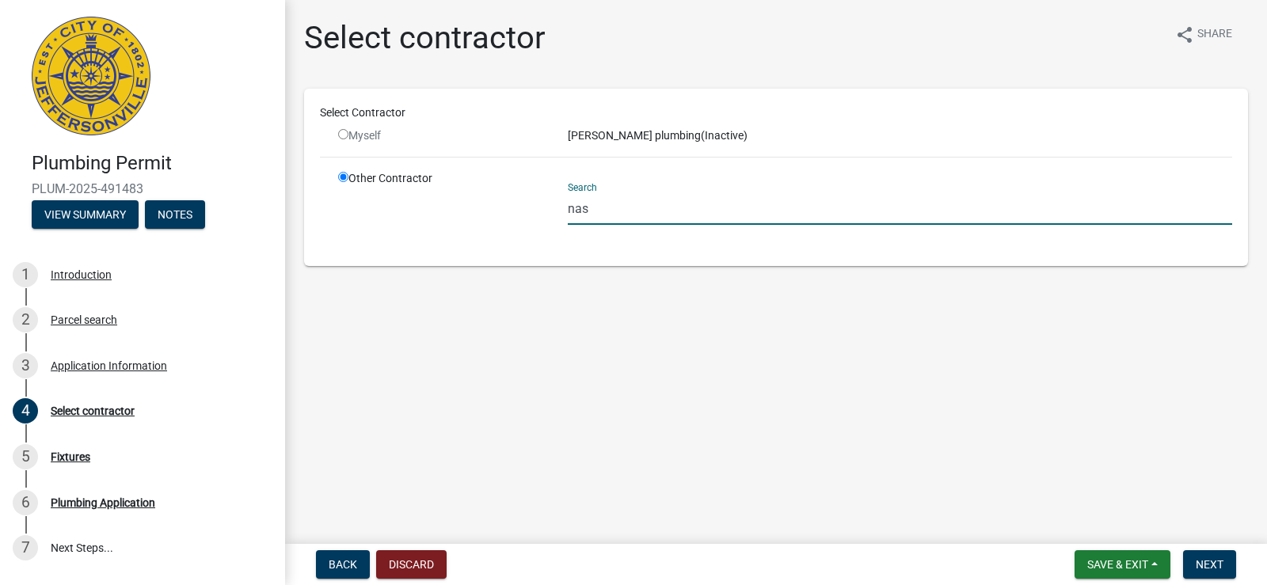
click at [594, 212] on input "nas" at bounding box center [900, 208] width 664 height 32
type input "n"
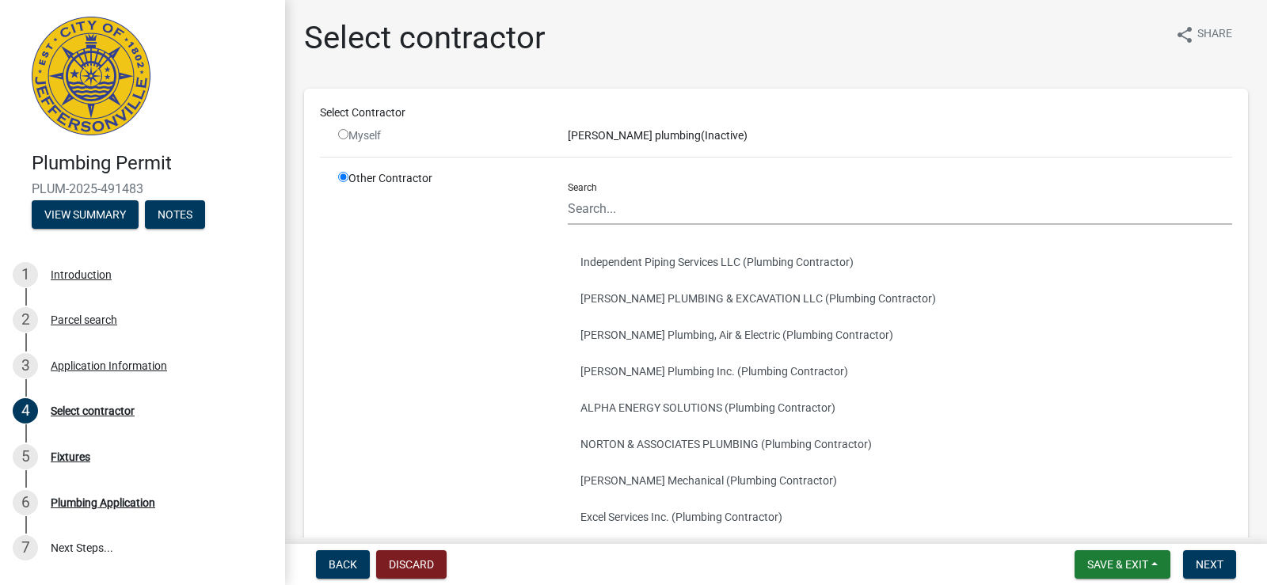
click at [343, 135] on input "radio" at bounding box center [343, 134] width 10 height 10
radio input "false"
radio input "true"
click at [343, 135] on input "radio" at bounding box center [343, 134] width 10 height 10
radio input "false"
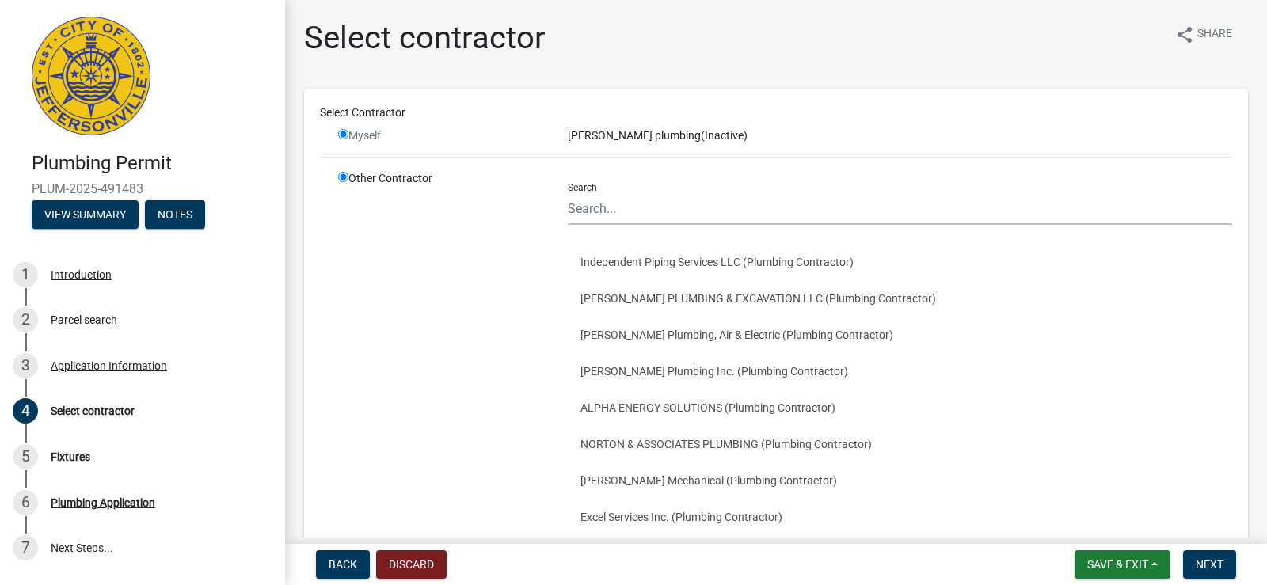
radio input "true"
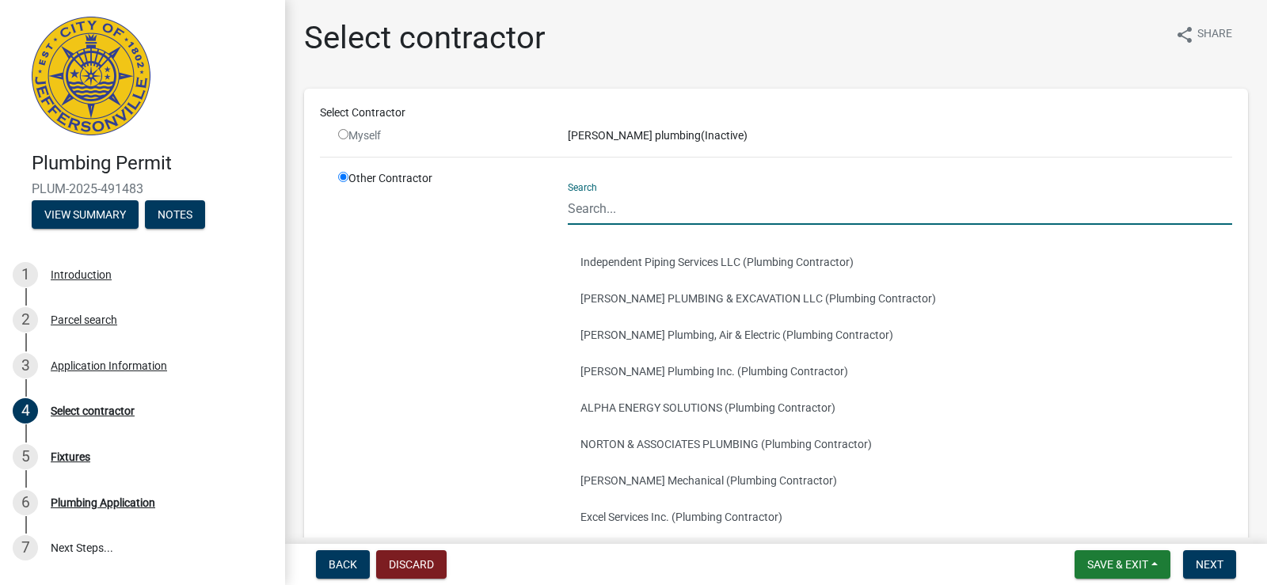
click at [626, 209] on input "Search" at bounding box center [900, 208] width 664 height 32
type input "nas"
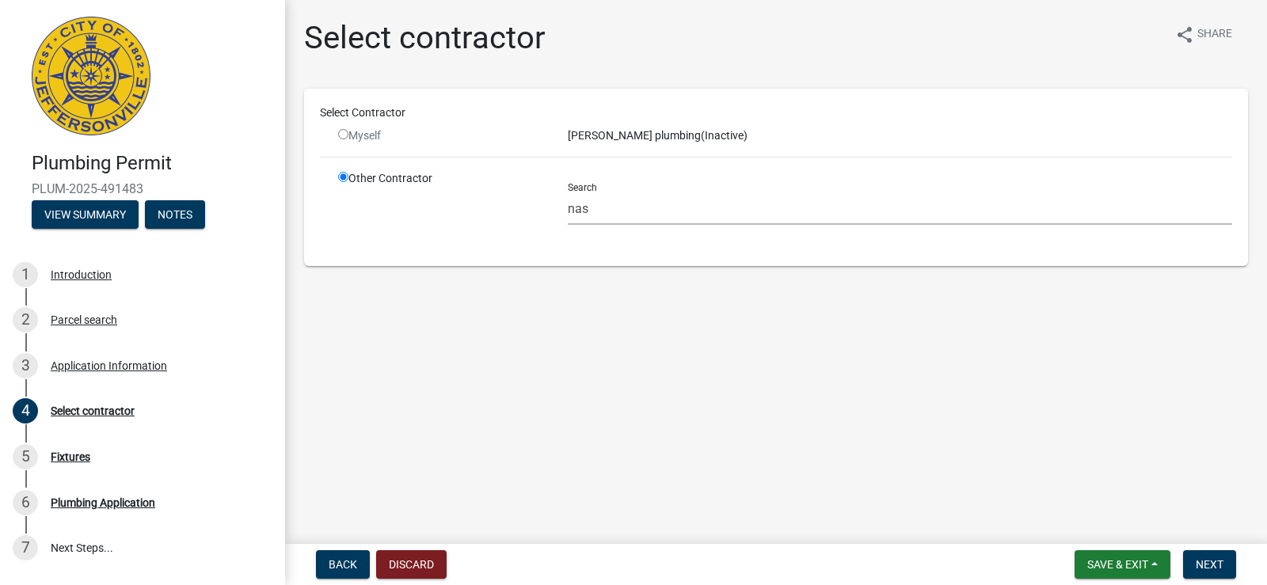
click at [346, 132] on input "radio" at bounding box center [343, 134] width 10 height 10
radio input "false"
radio input "true"
click at [346, 132] on input "radio" at bounding box center [343, 134] width 10 height 10
radio input "false"
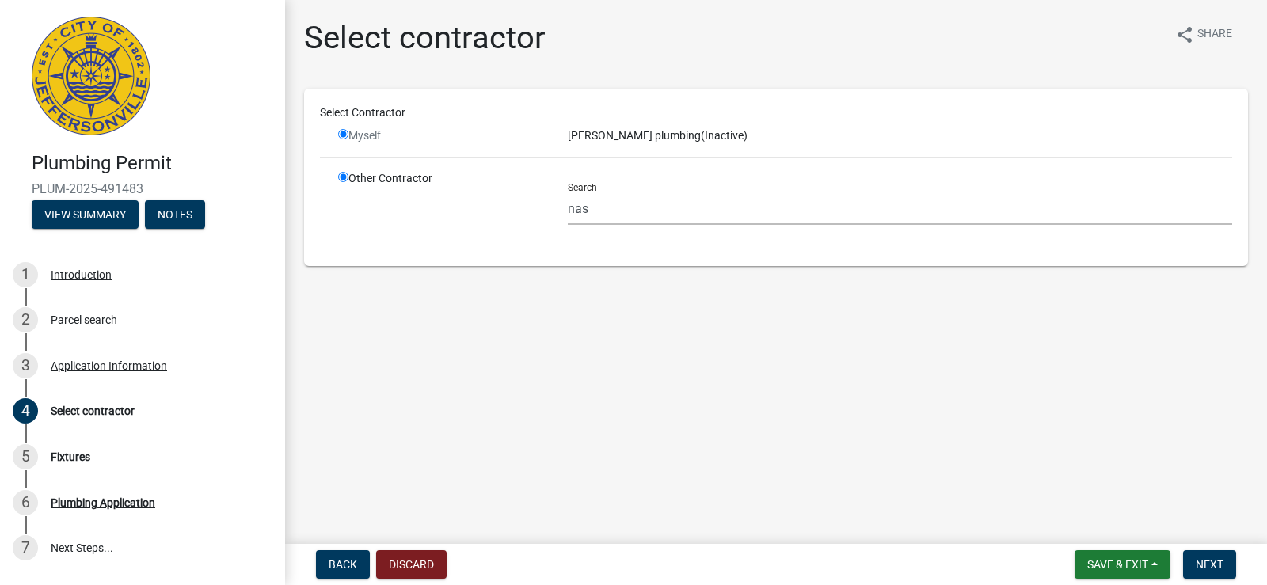
radio input "true"
click at [346, 132] on input "radio" at bounding box center [343, 134] width 10 height 10
radio input "false"
radio input "true"
click at [1116, 561] on span "Save & Exit" at bounding box center [1117, 564] width 61 height 13
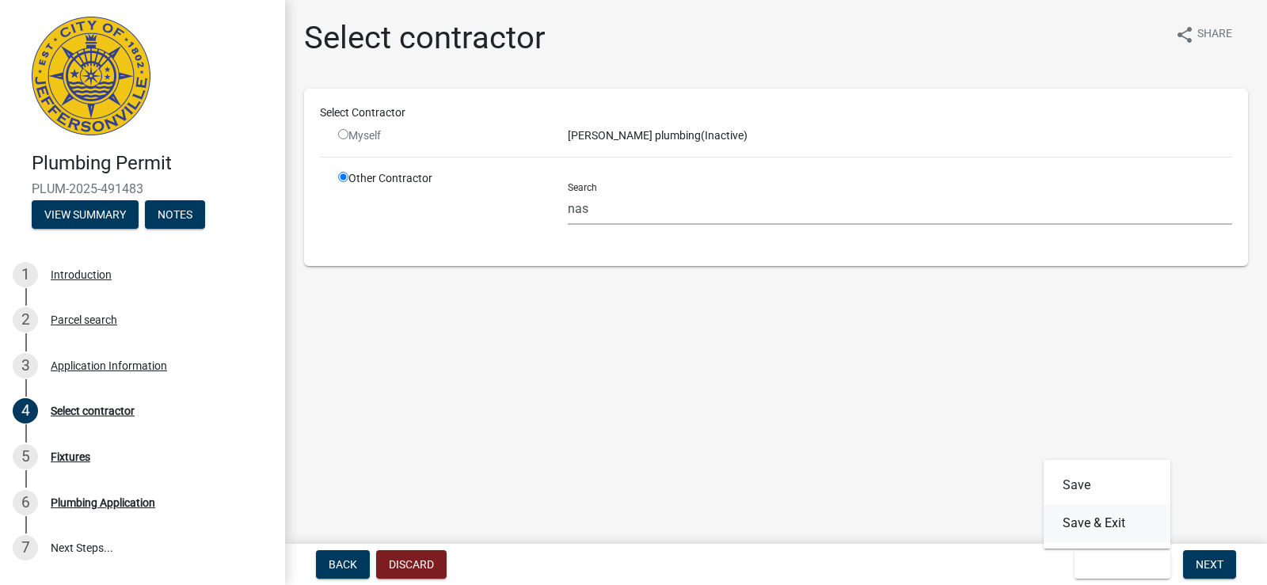
click at [1112, 520] on button "Save & Exit" at bounding box center [1107, 523] width 127 height 38
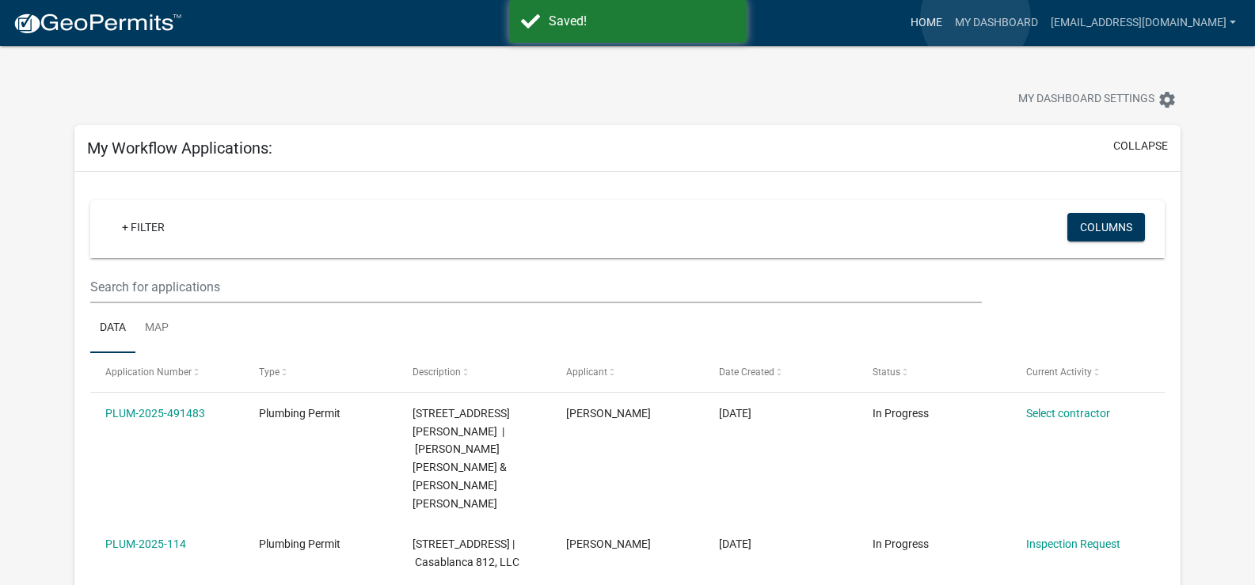
click at [949, 17] on link "Home" at bounding box center [926, 23] width 44 height 30
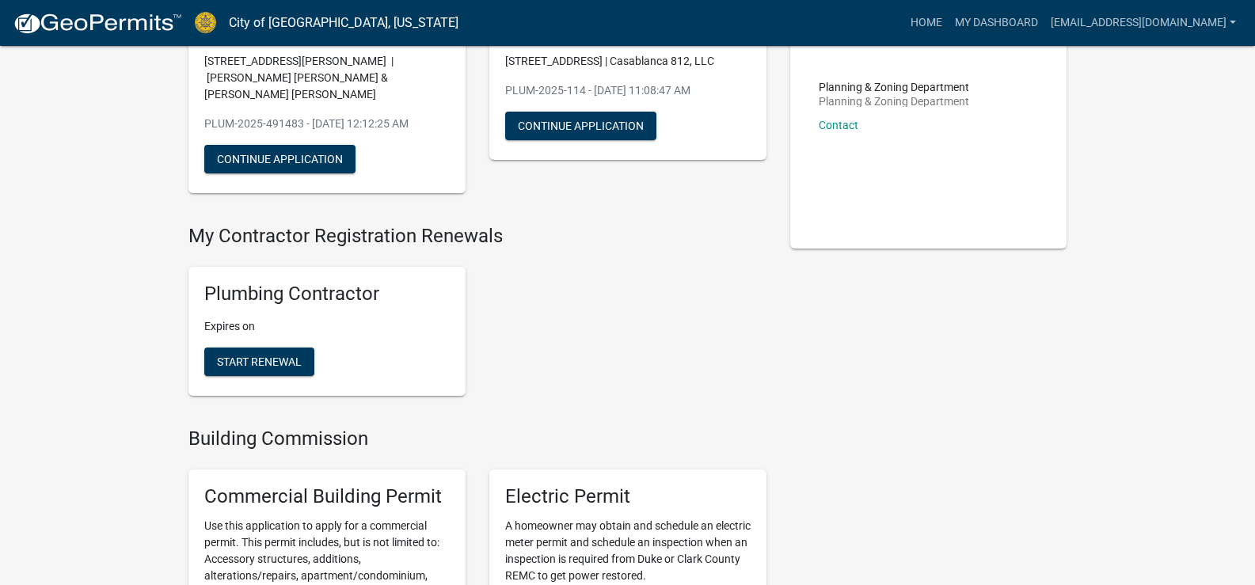
scroll to position [191, 0]
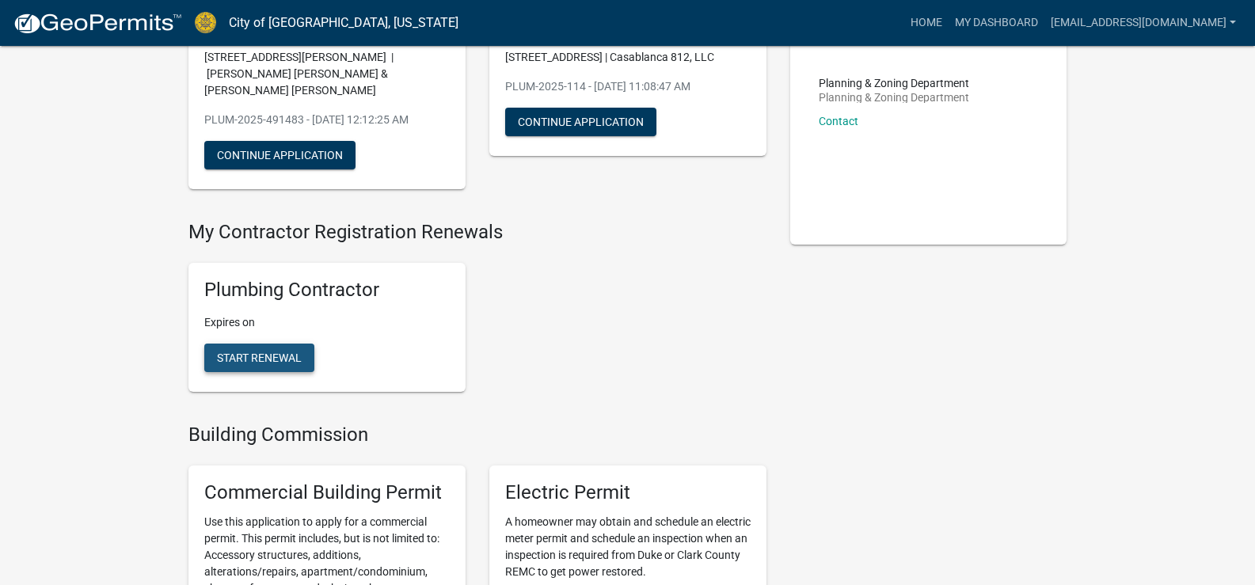
click at [255, 348] on button "Start Renewal" at bounding box center [259, 358] width 110 height 29
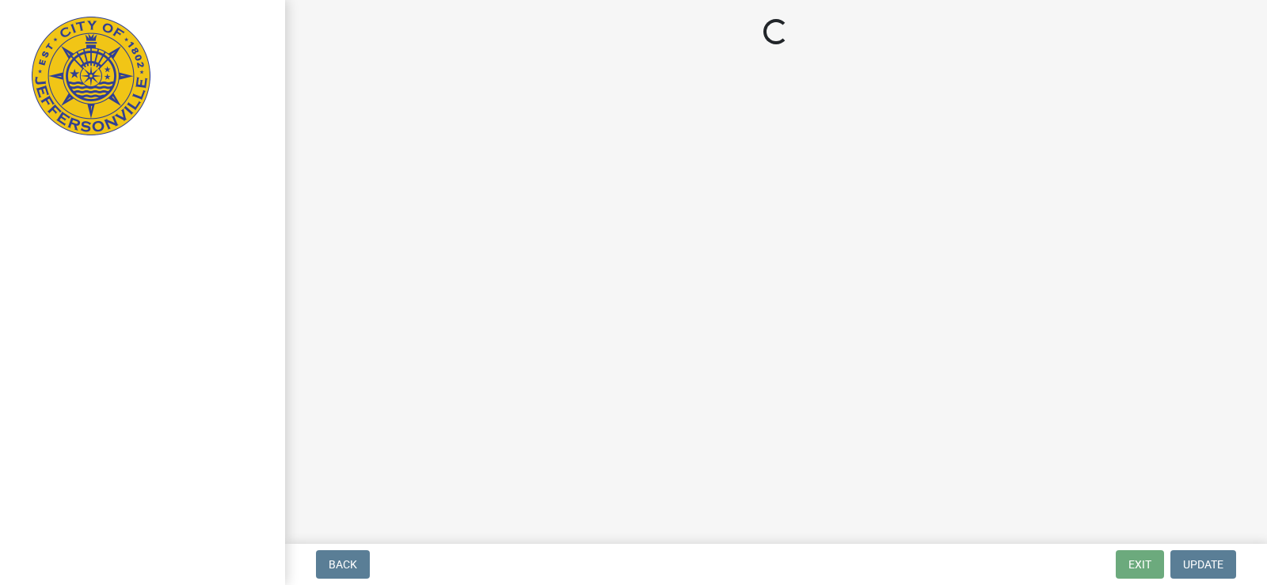
select select "KY"
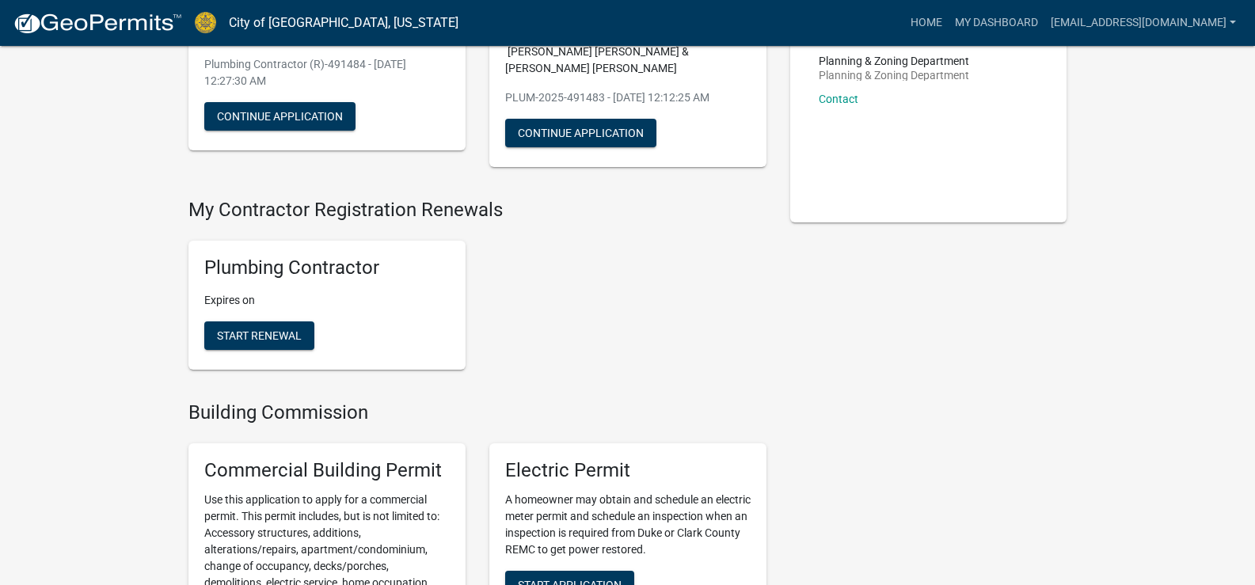
scroll to position [204, 0]
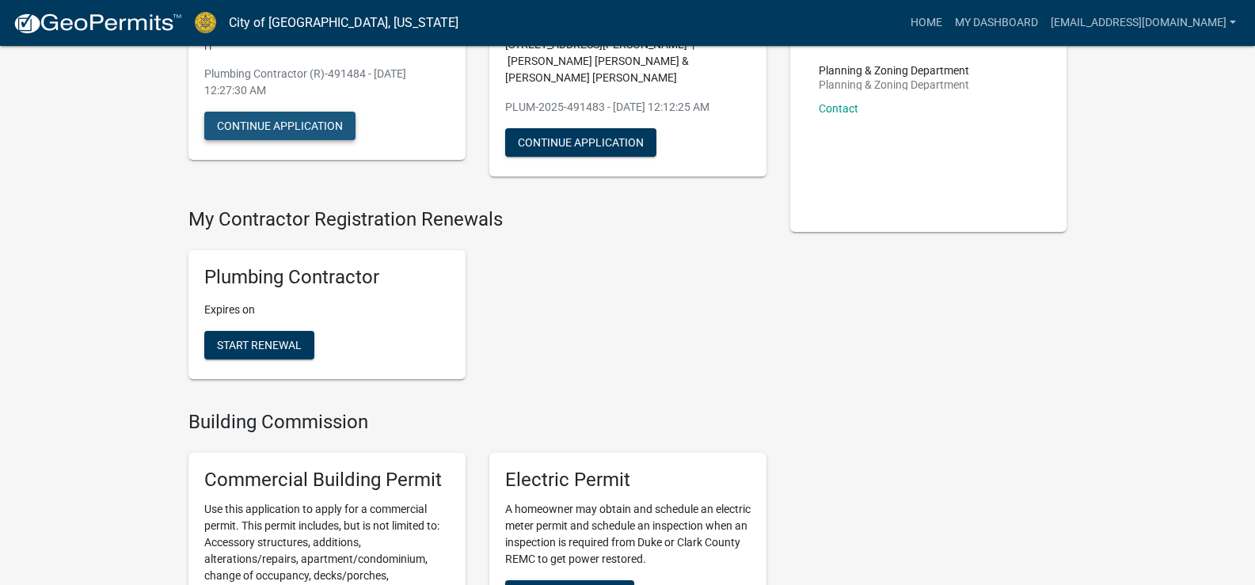
click at [290, 125] on button "Continue Application" at bounding box center [279, 126] width 151 height 29
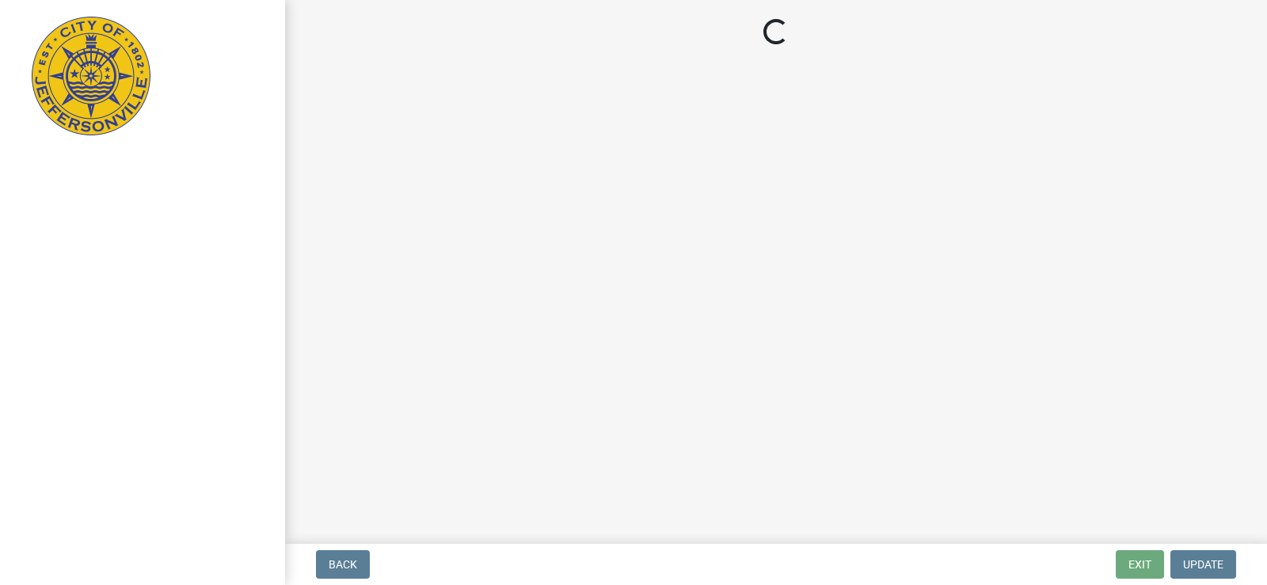
select select "KY"
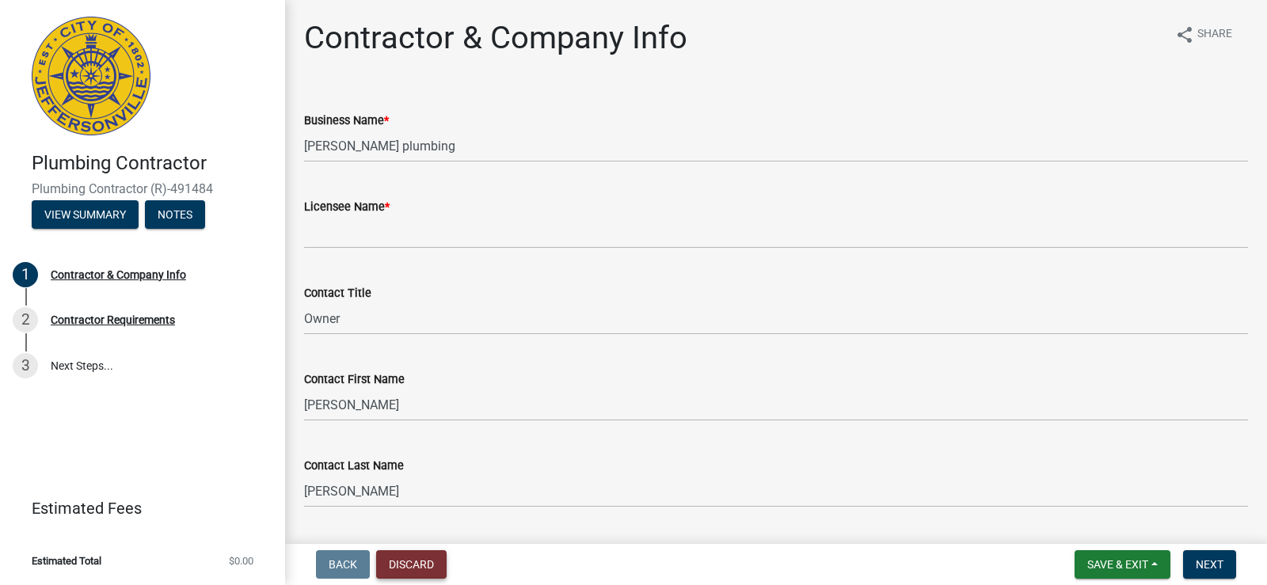
click at [421, 564] on button "Discard" at bounding box center [411, 564] width 70 height 29
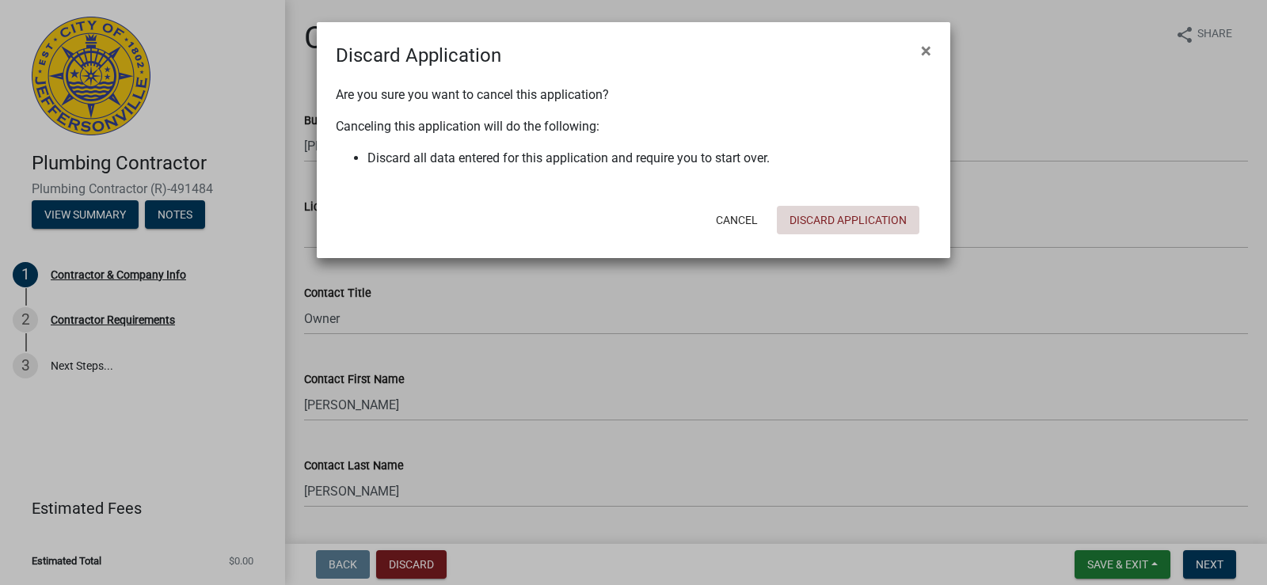
click at [871, 219] on button "Discard Application" at bounding box center [848, 220] width 143 height 29
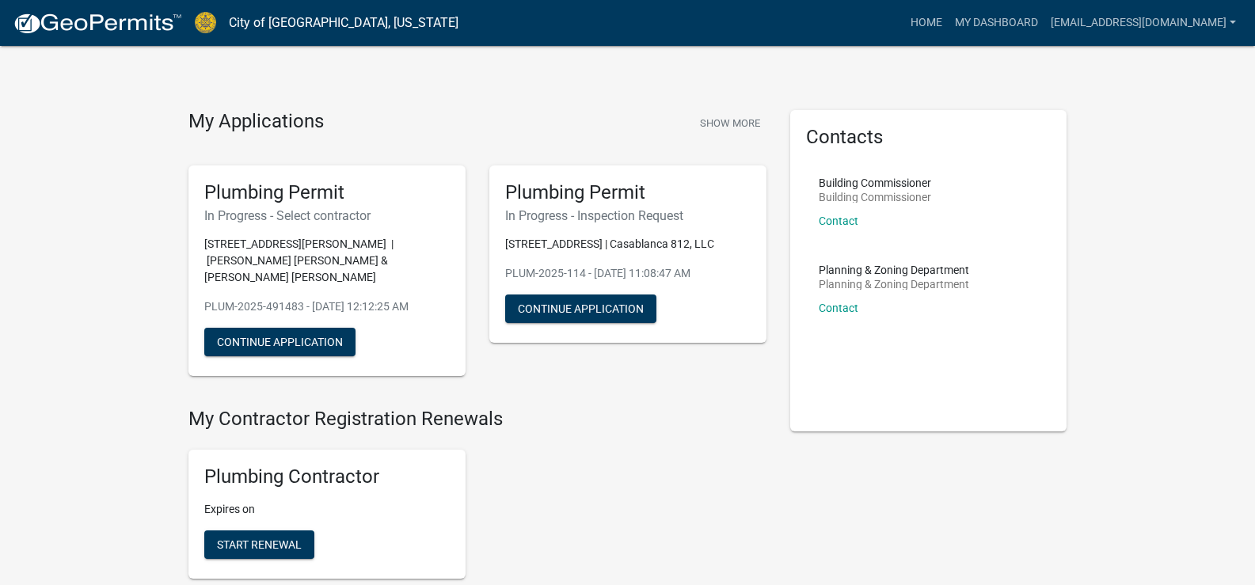
scroll to position [8, 0]
